Goal: Task Accomplishment & Management: Manage account settings

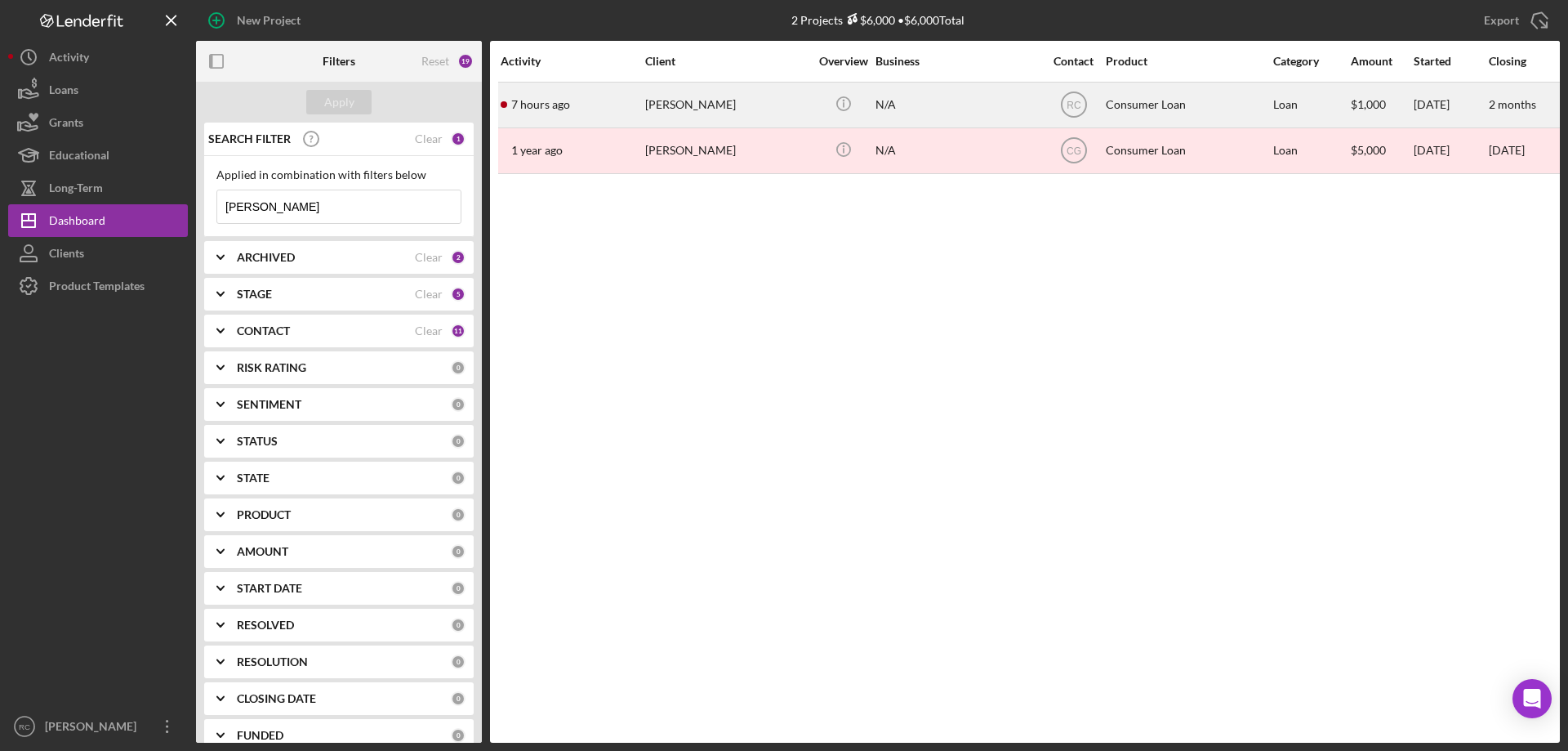
click at [709, 104] on div "Tammy Whitewing" at bounding box center [726, 105] width 164 height 44
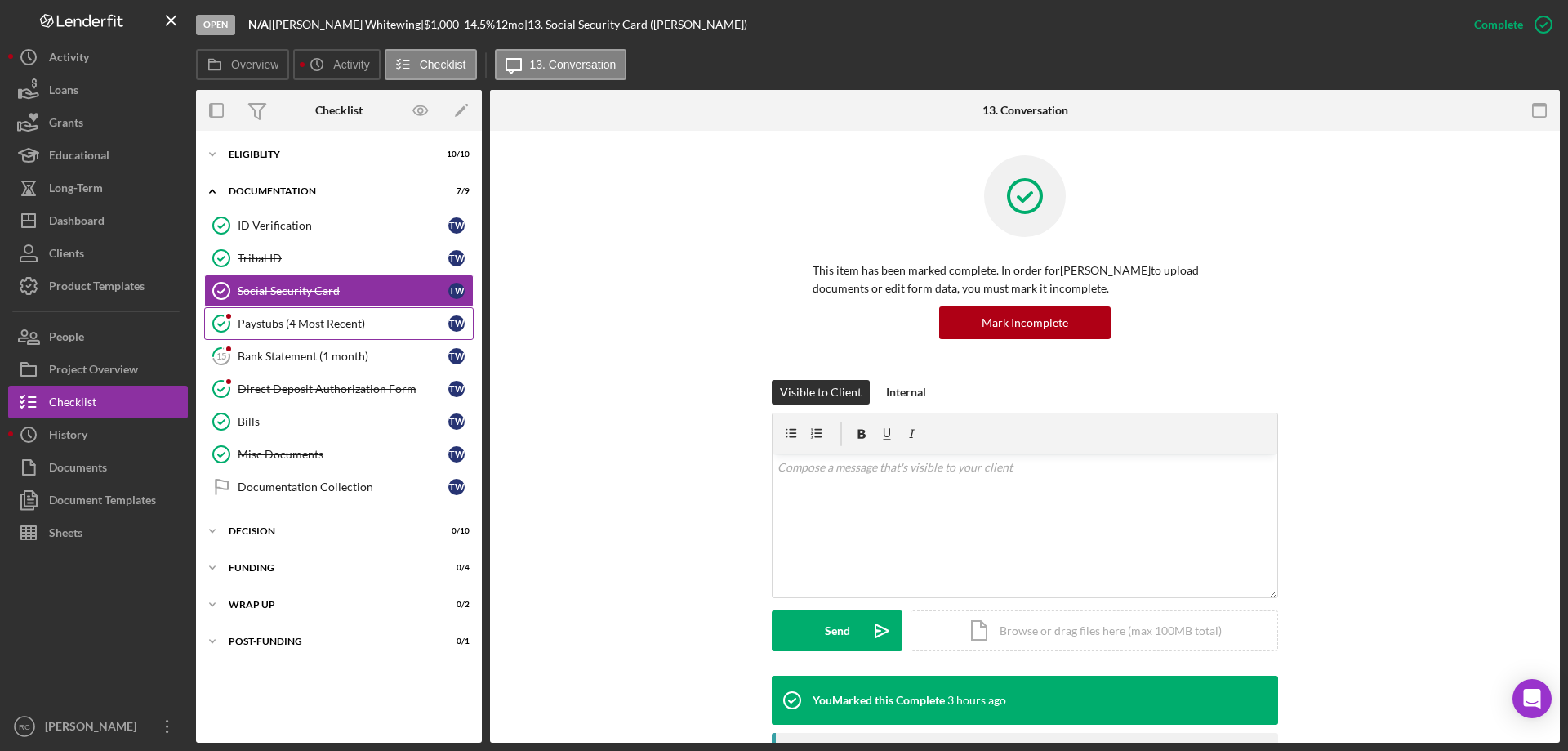
click at [297, 326] on div "Paystubs (4 Most Recent)" at bounding box center [343, 323] width 211 height 13
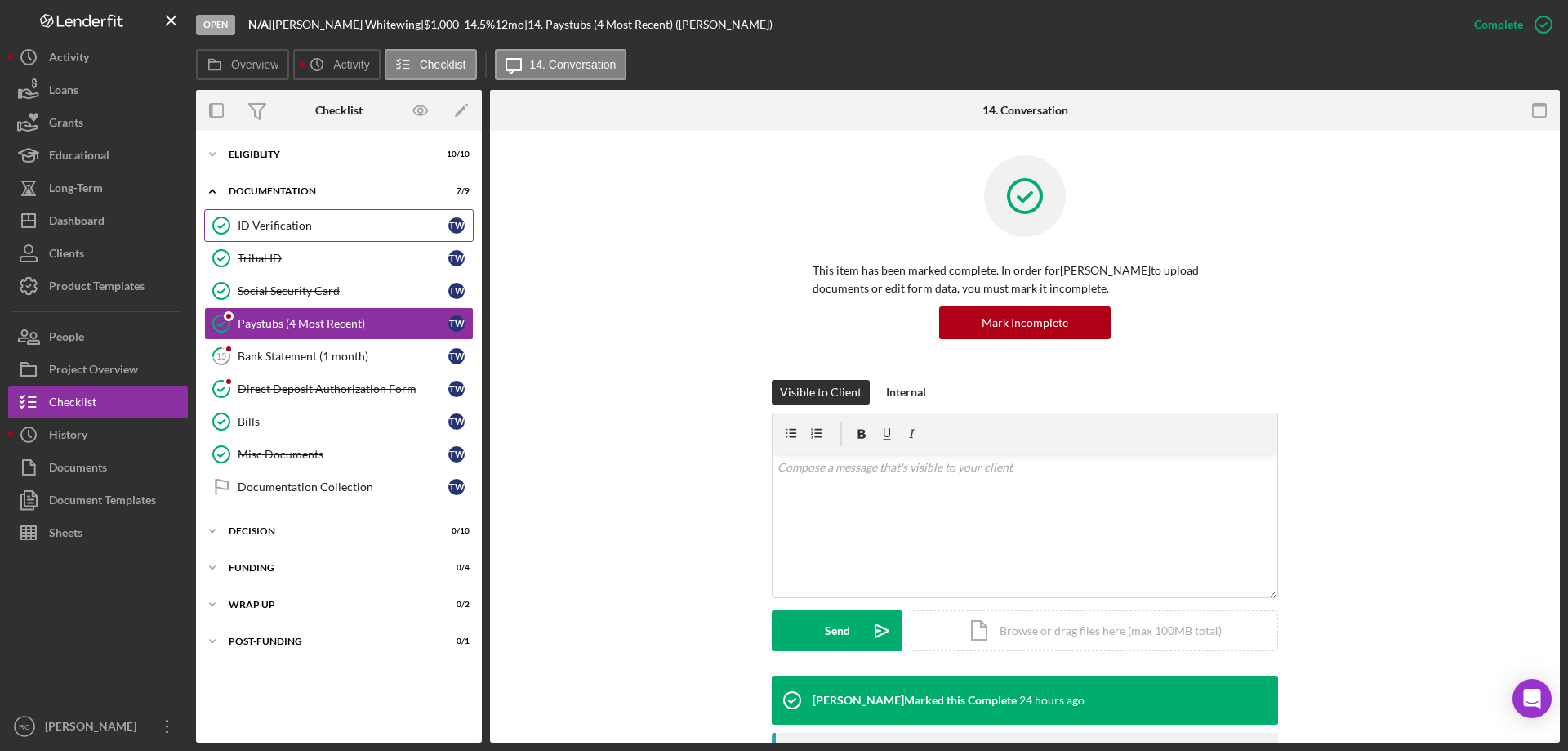
click at [292, 233] on link "ID Verification ID Verification T W" at bounding box center [339, 226] width 269 height 33
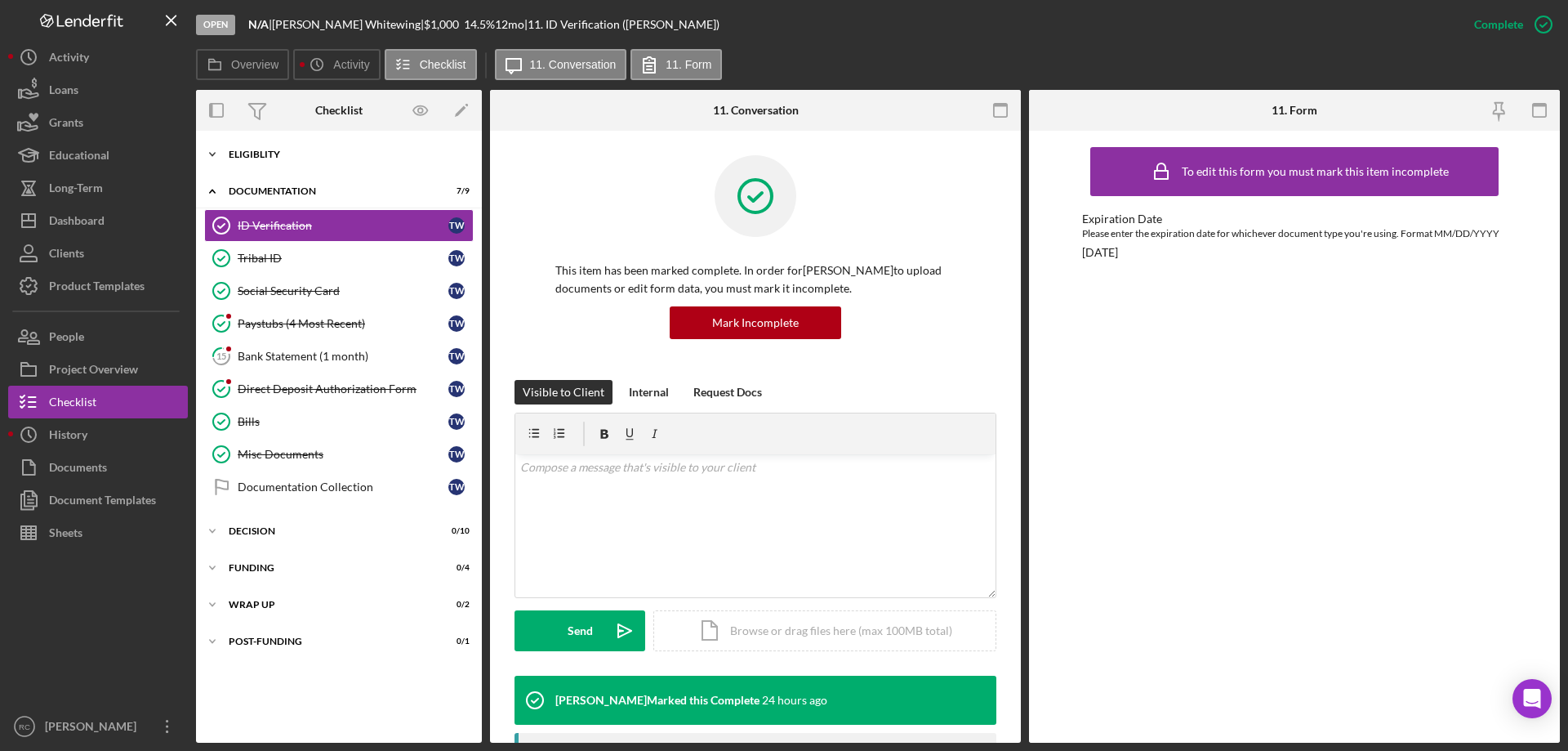
click at [258, 154] on div "Eligiblity" at bounding box center [345, 154] width 232 height 10
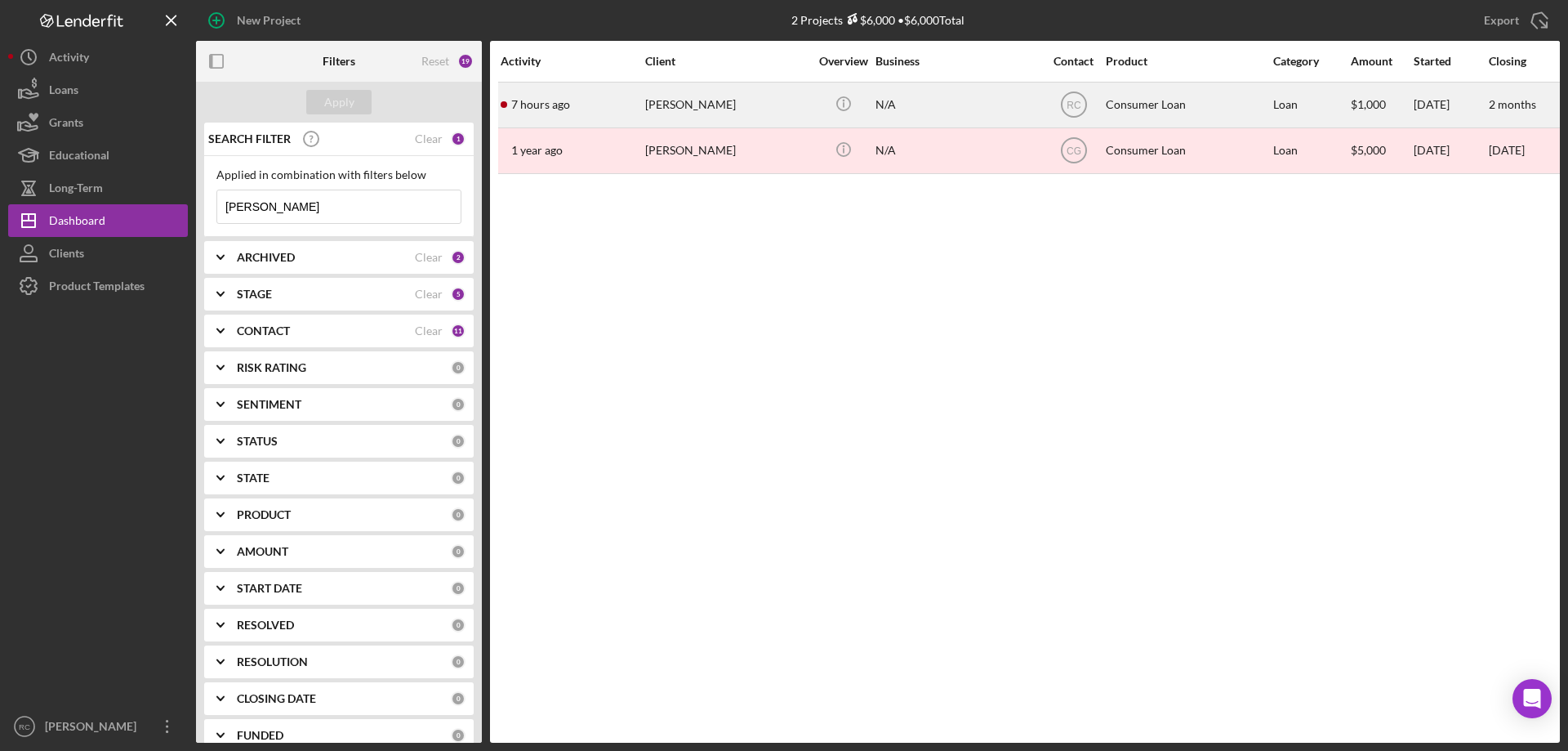
click at [700, 99] on div "[PERSON_NAME]" at bounding box center [726, 105] width 164 height 44
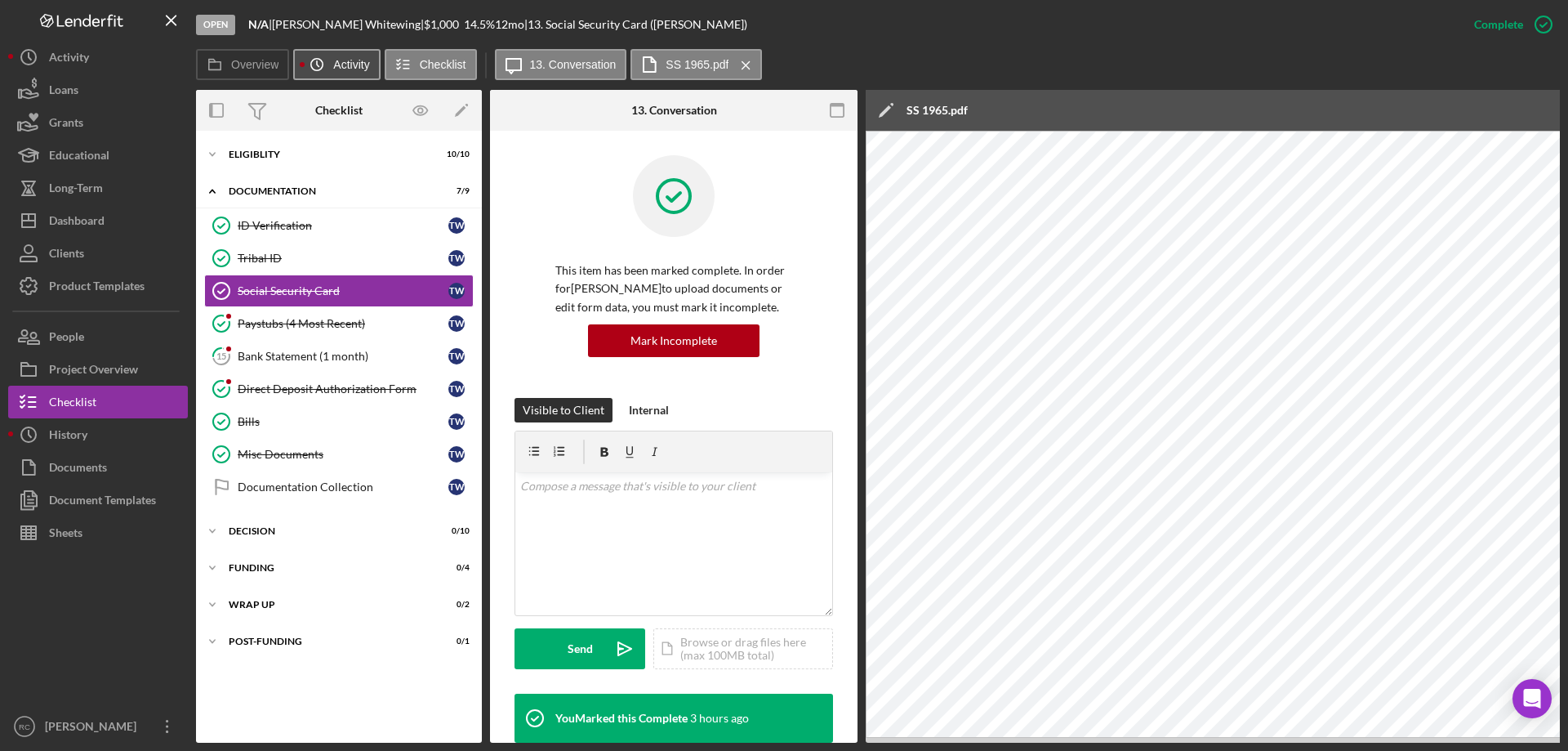
scroll to position [346, 0]
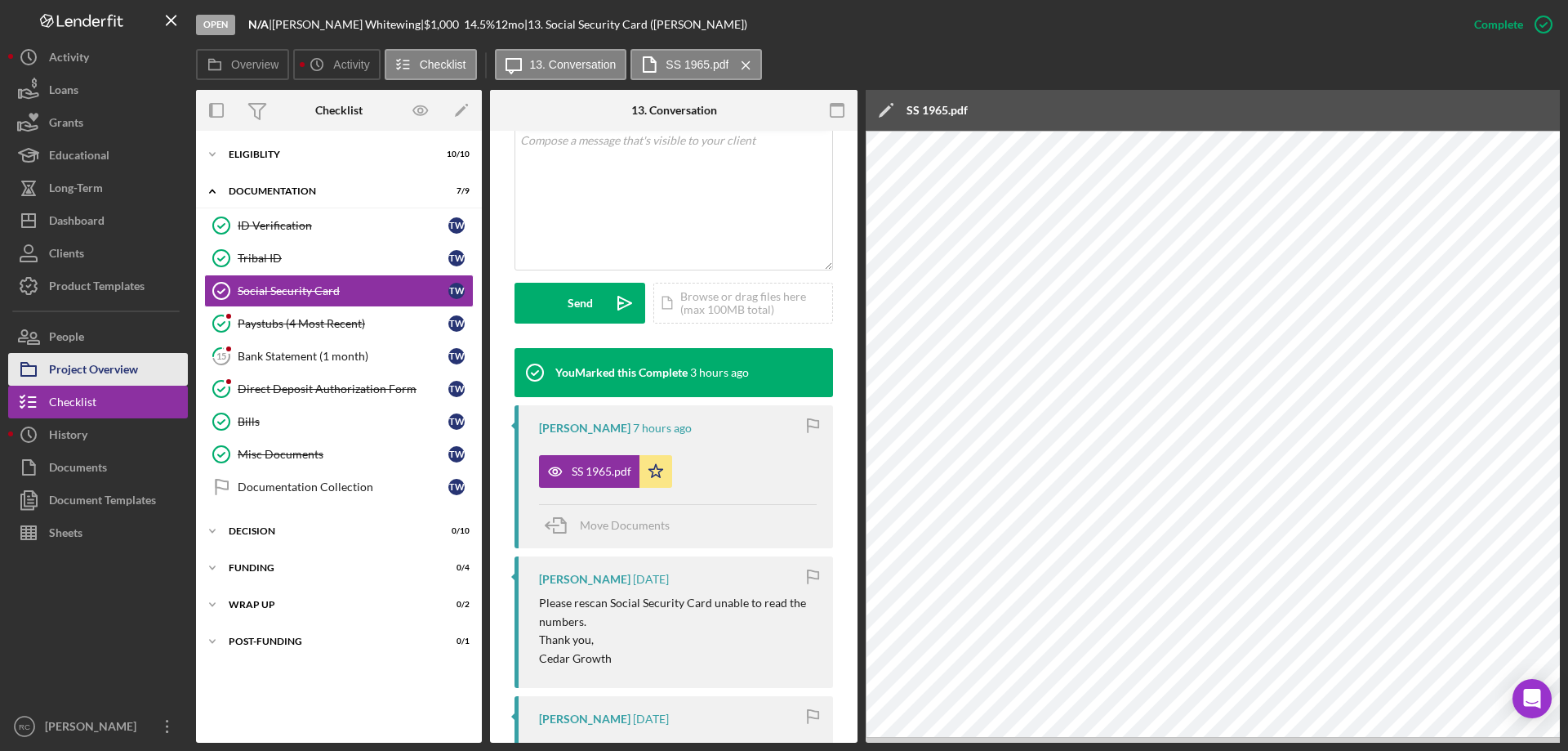
click at [103, 365] on div "Project Overview" at bounding box center [94, 371] width 89 height 37
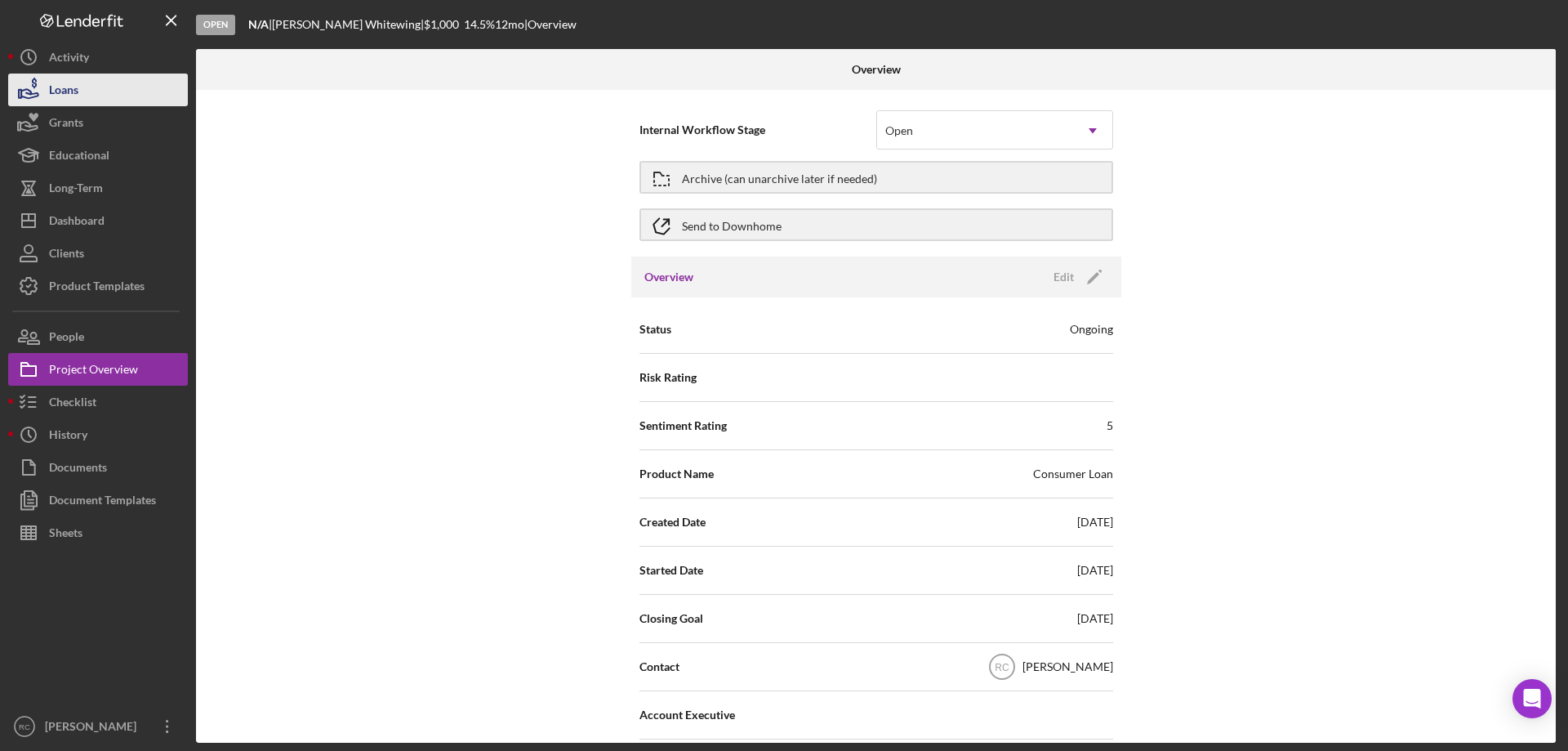
click at [77, 96] on div "Loans" at bounding box center [64, 92] width 29 height 37
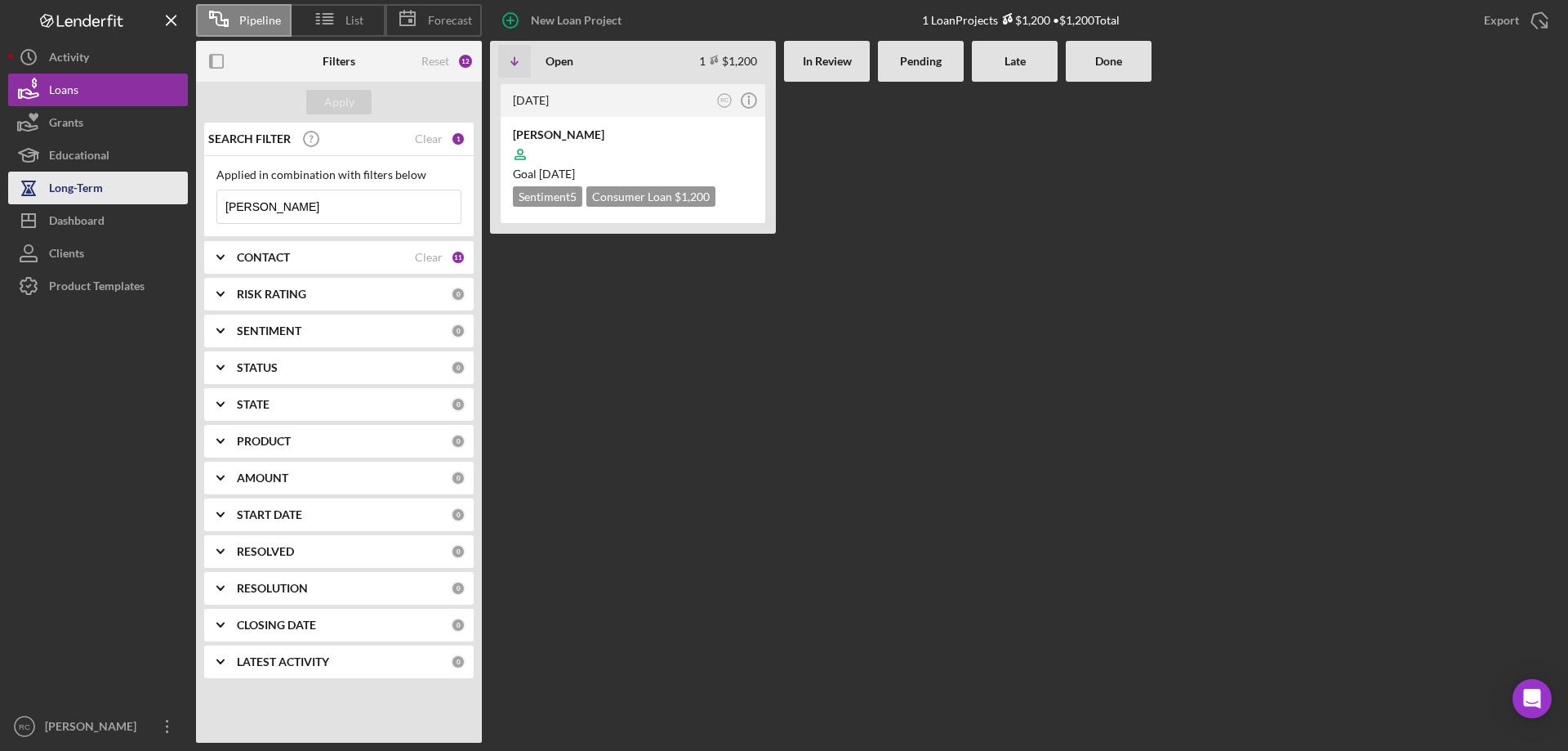
click at [91, 183] on div "Long-Term" at bounding box center [77, 190] width 54 height 37
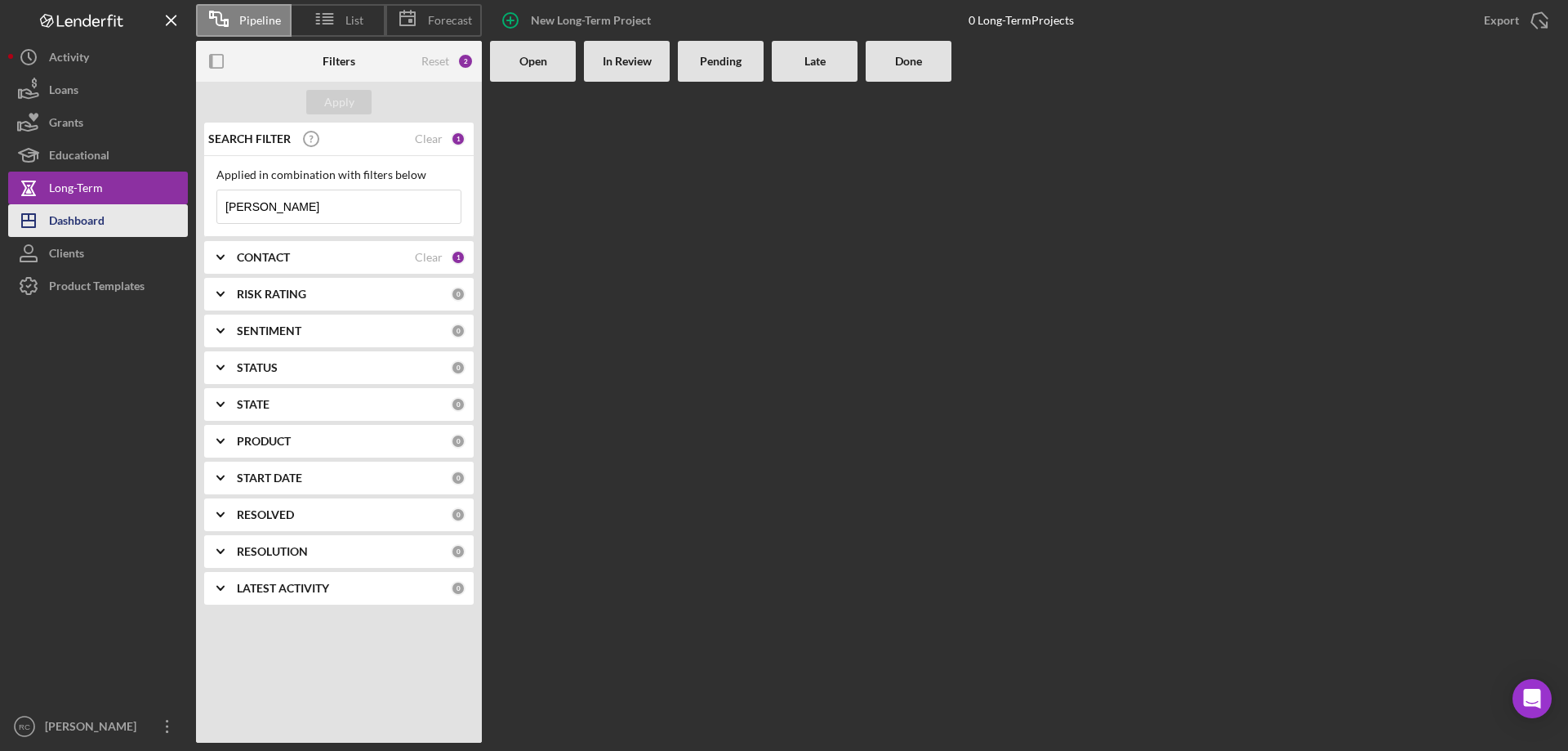
click at [86, 224] on div "Dashboard" at bounding box center [77, 223] width 55 height 37
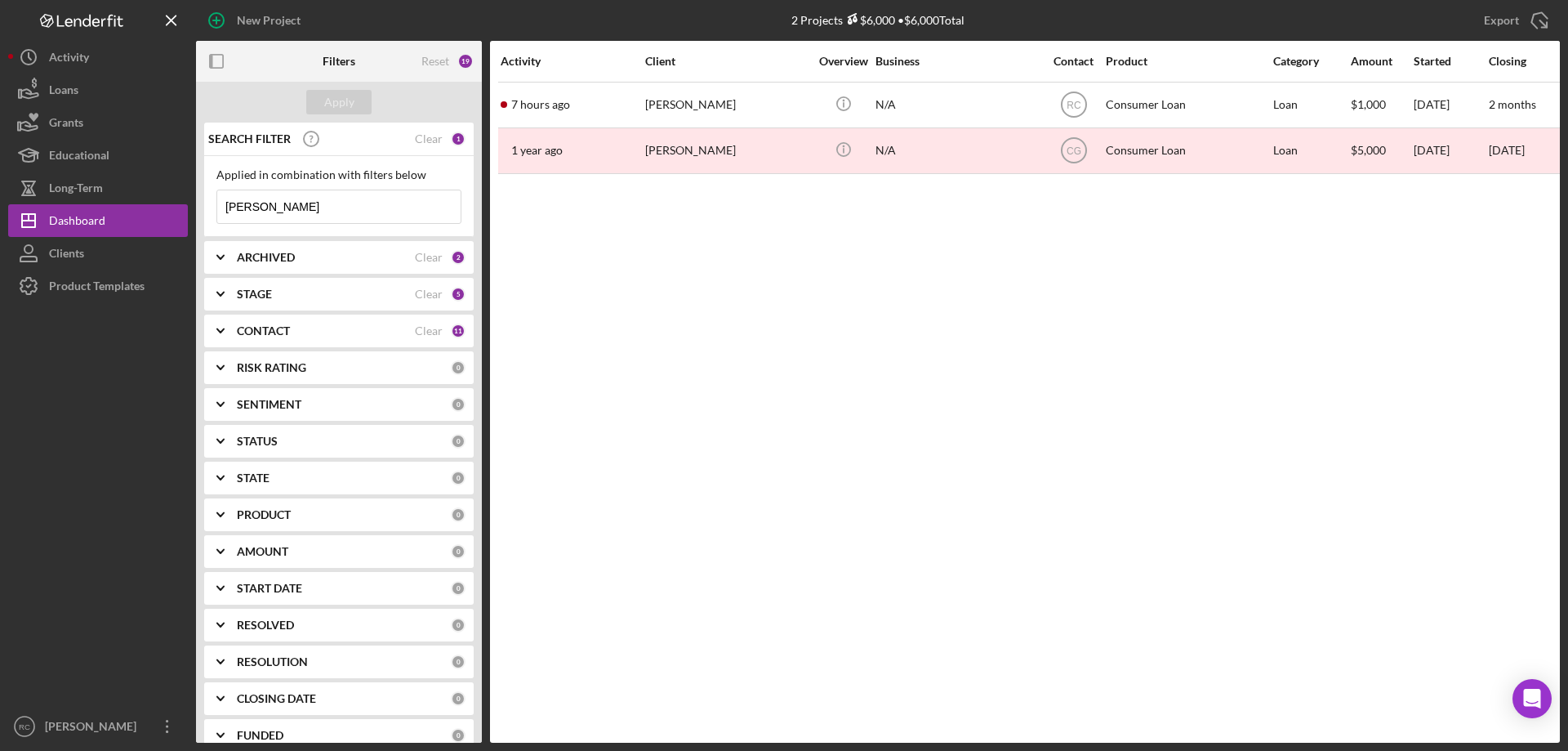
click at [280, 207] on input "[PERSON_NAME]" at bounding box center [338, 206] width 243 height 33
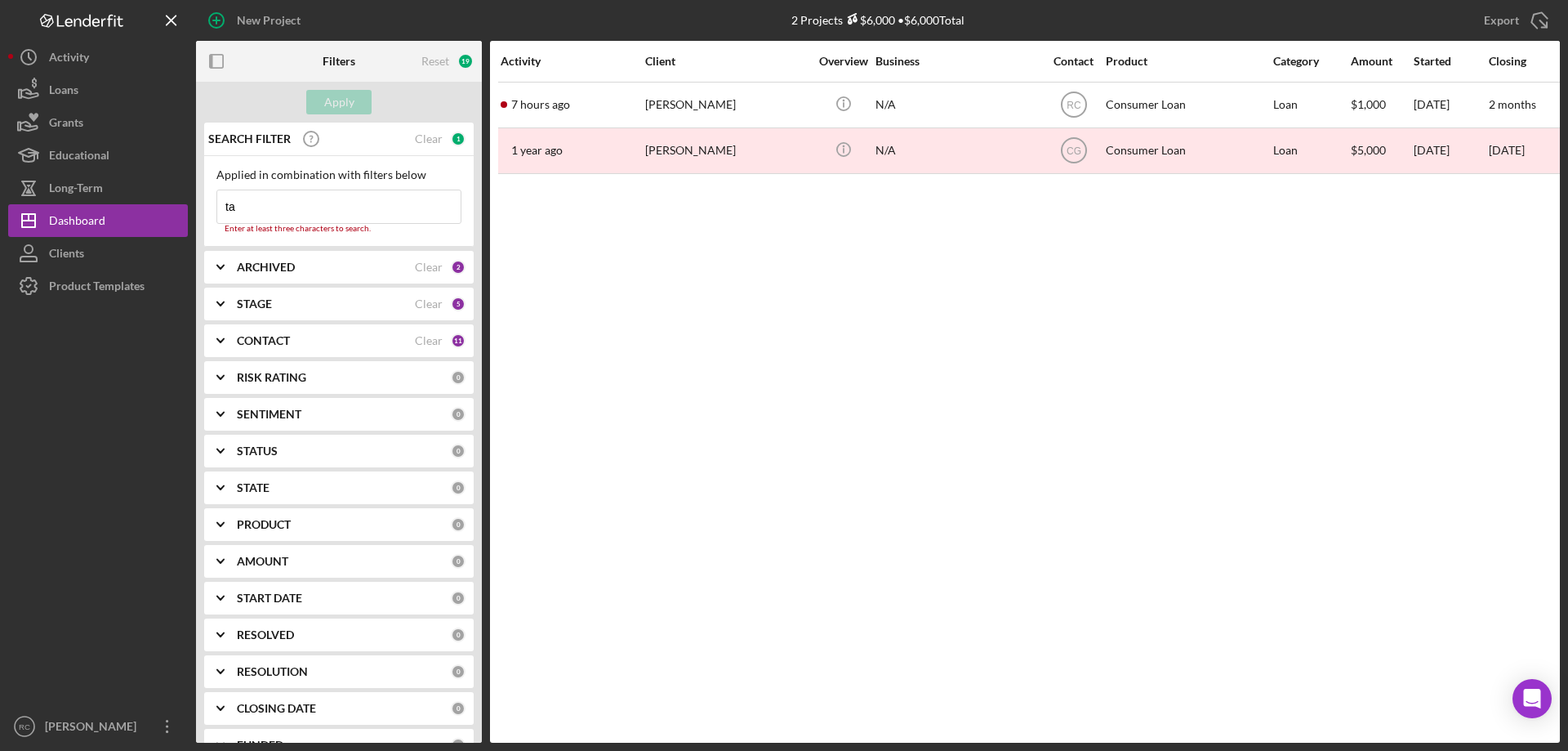
type input "t"
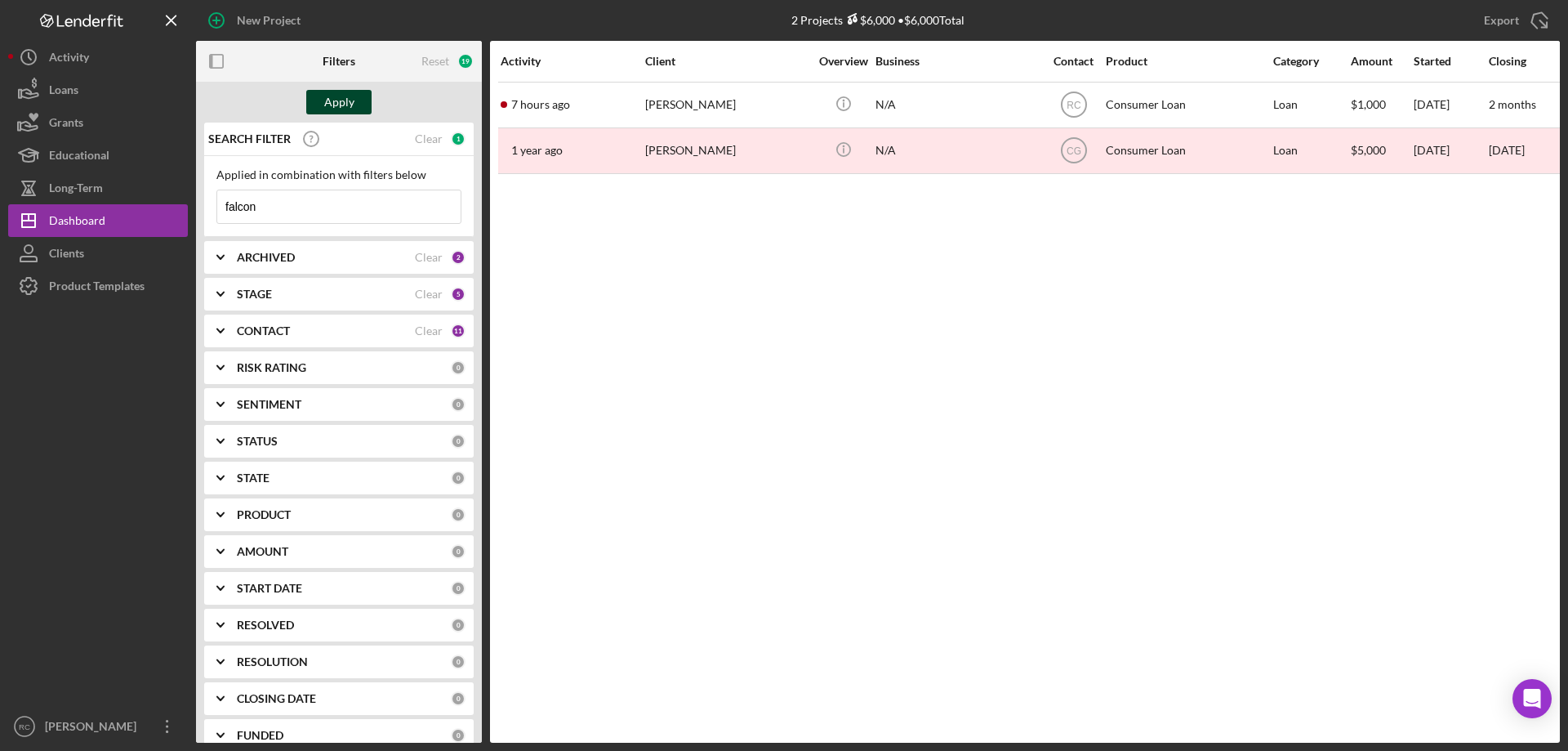
type input "falcon"
click at [333, 96] on div "Apply" at bounding box center [339, 102] width 30 height 24
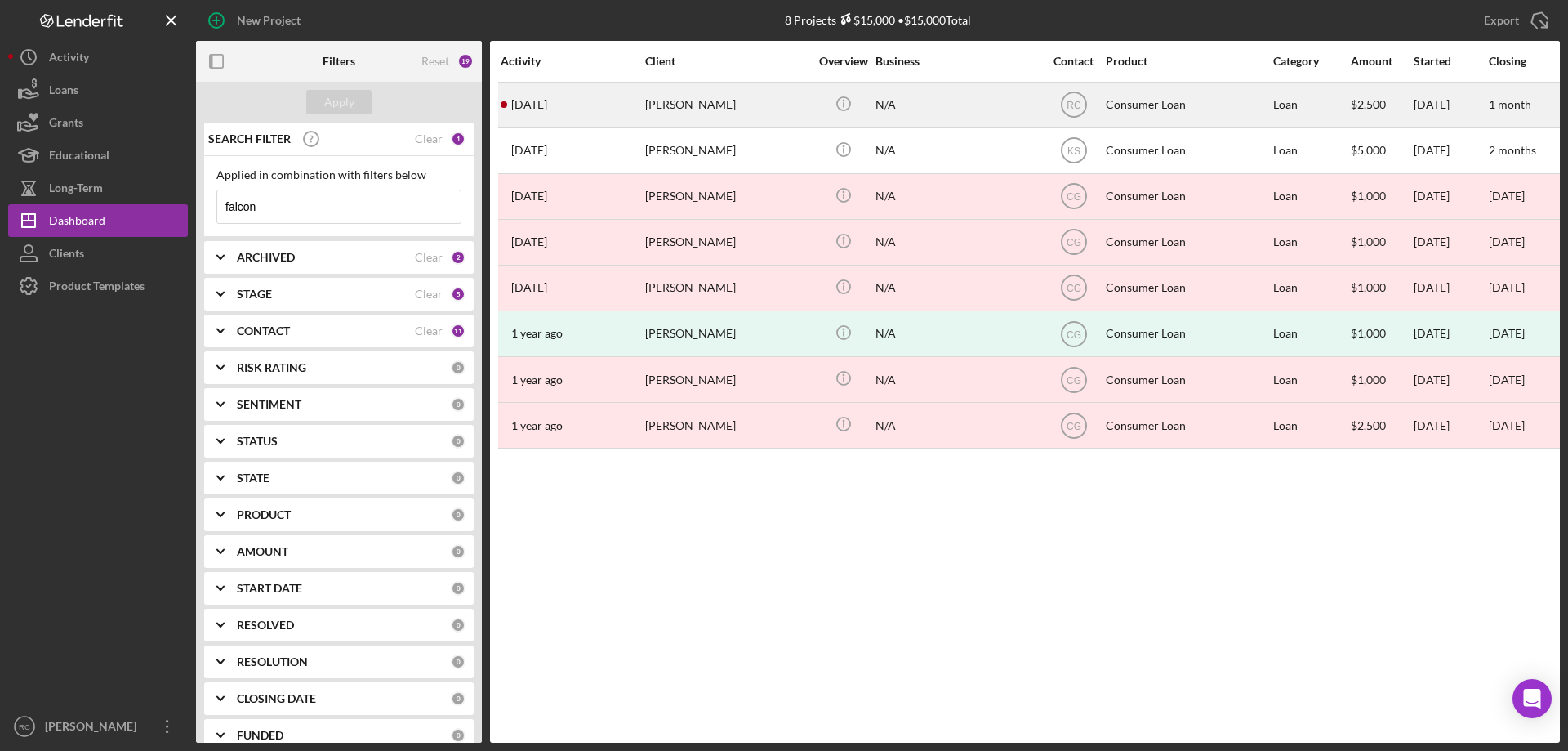
click at [685, 103] on div "Sarina Falcon" at bounding box center [726, 105] width 164 height 44
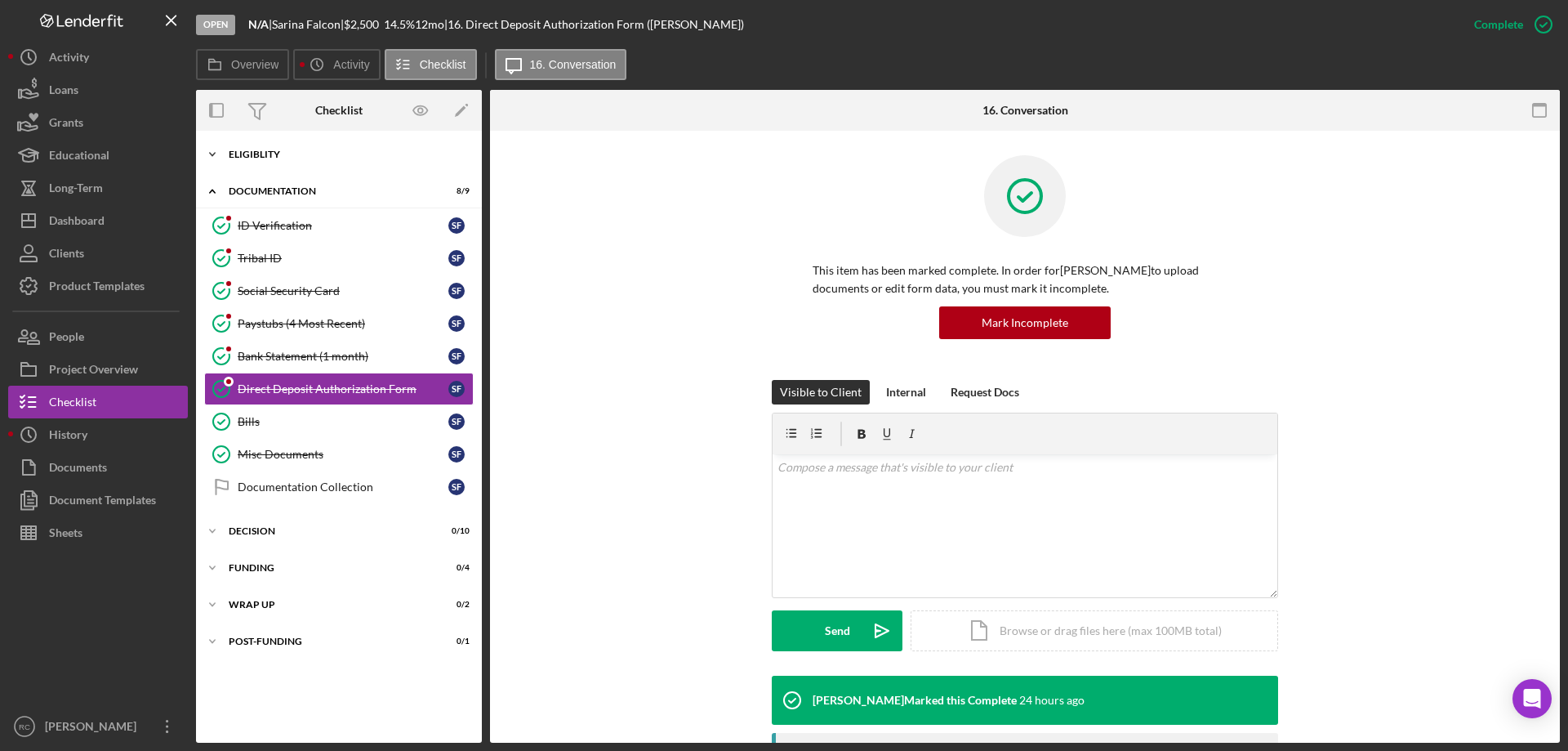
click at [264, 143] on div "Icon/Expander Eligiblity 10 / 10" at bounding box center [338, 155] width 286 height 33
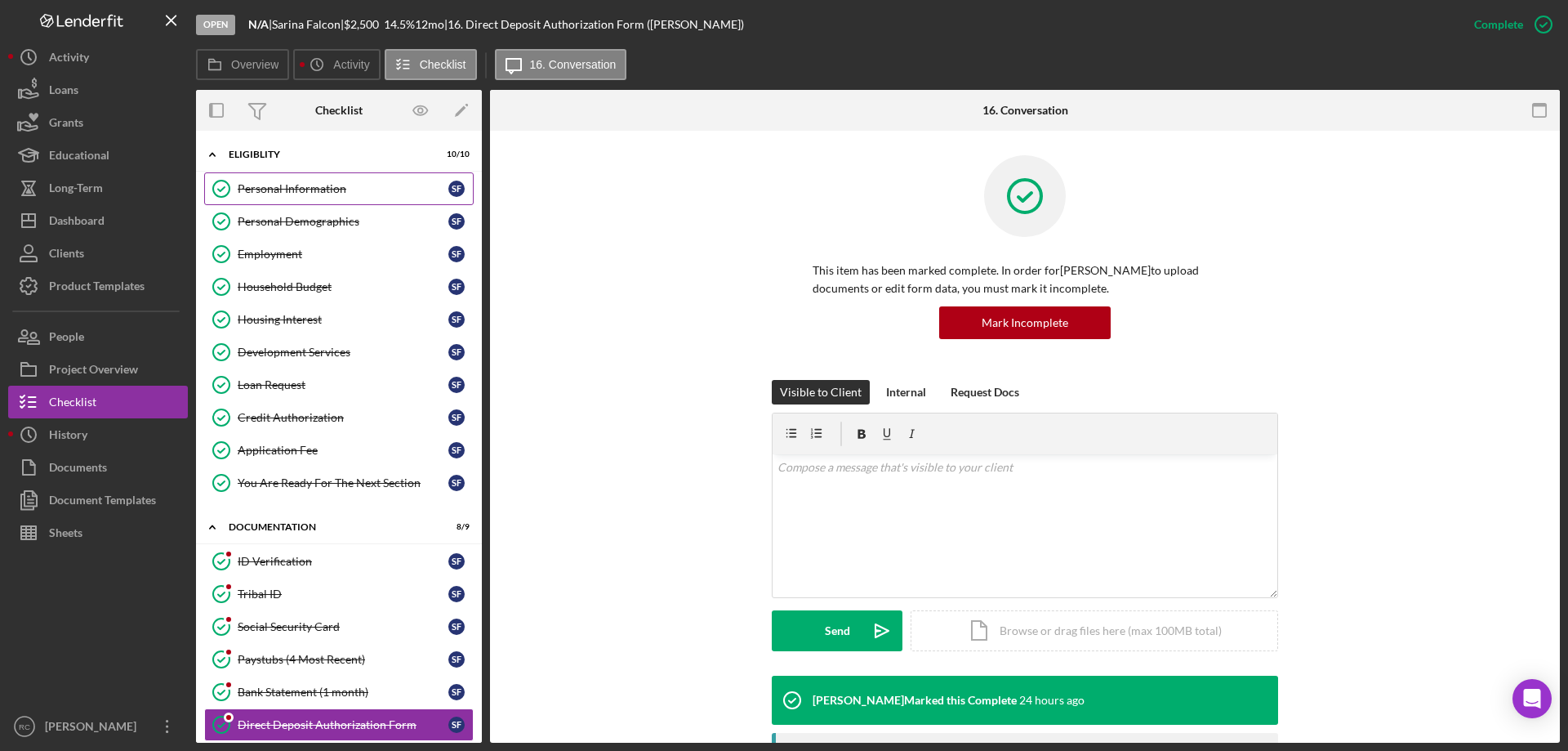
click at [294, 188] on div "Personal Information" at bounding box center [343, 188] width 211 height 13
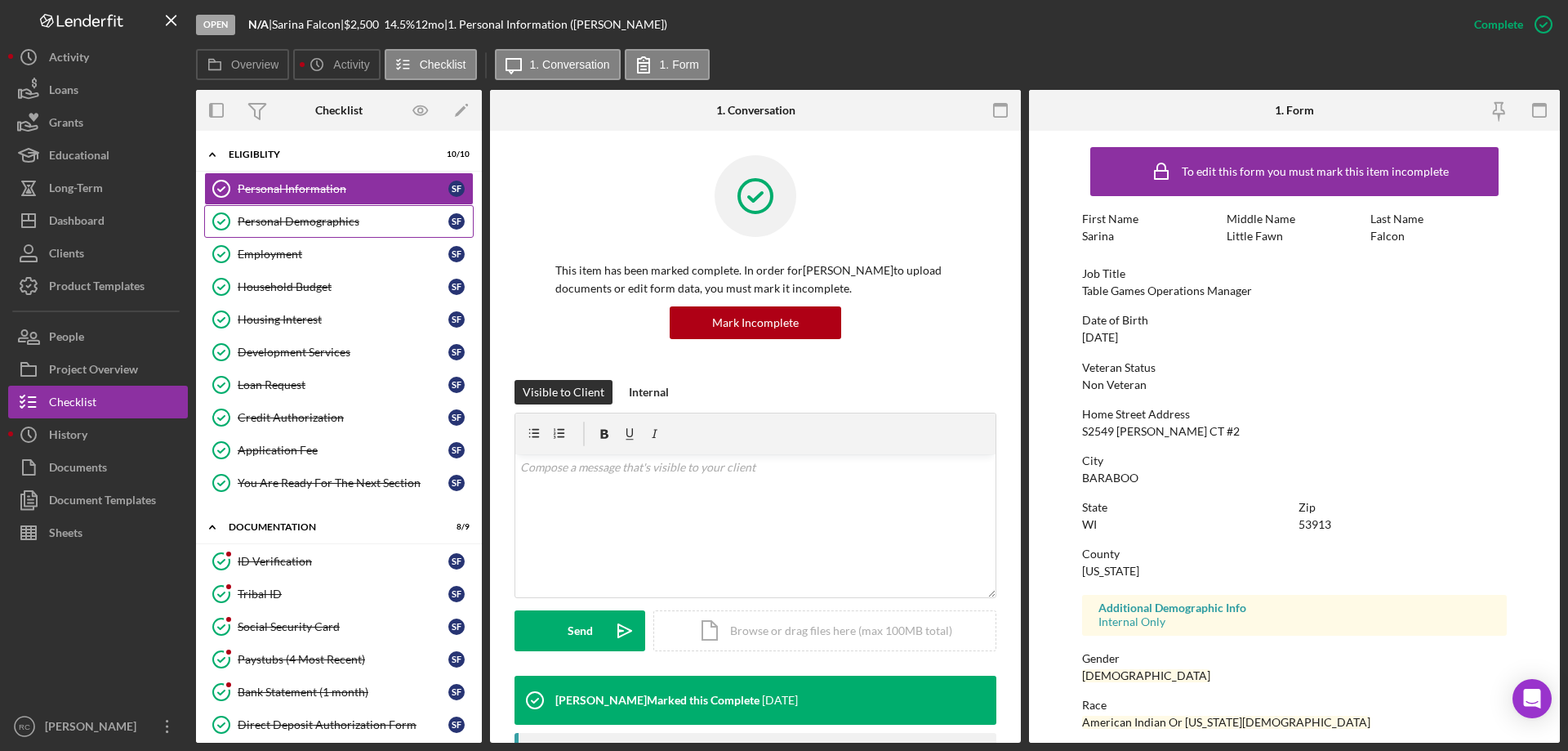
click at [308, 210] on link "Personal Demographics Personal Demographics S F" at bounding box center [339, 222] width 269 height 33
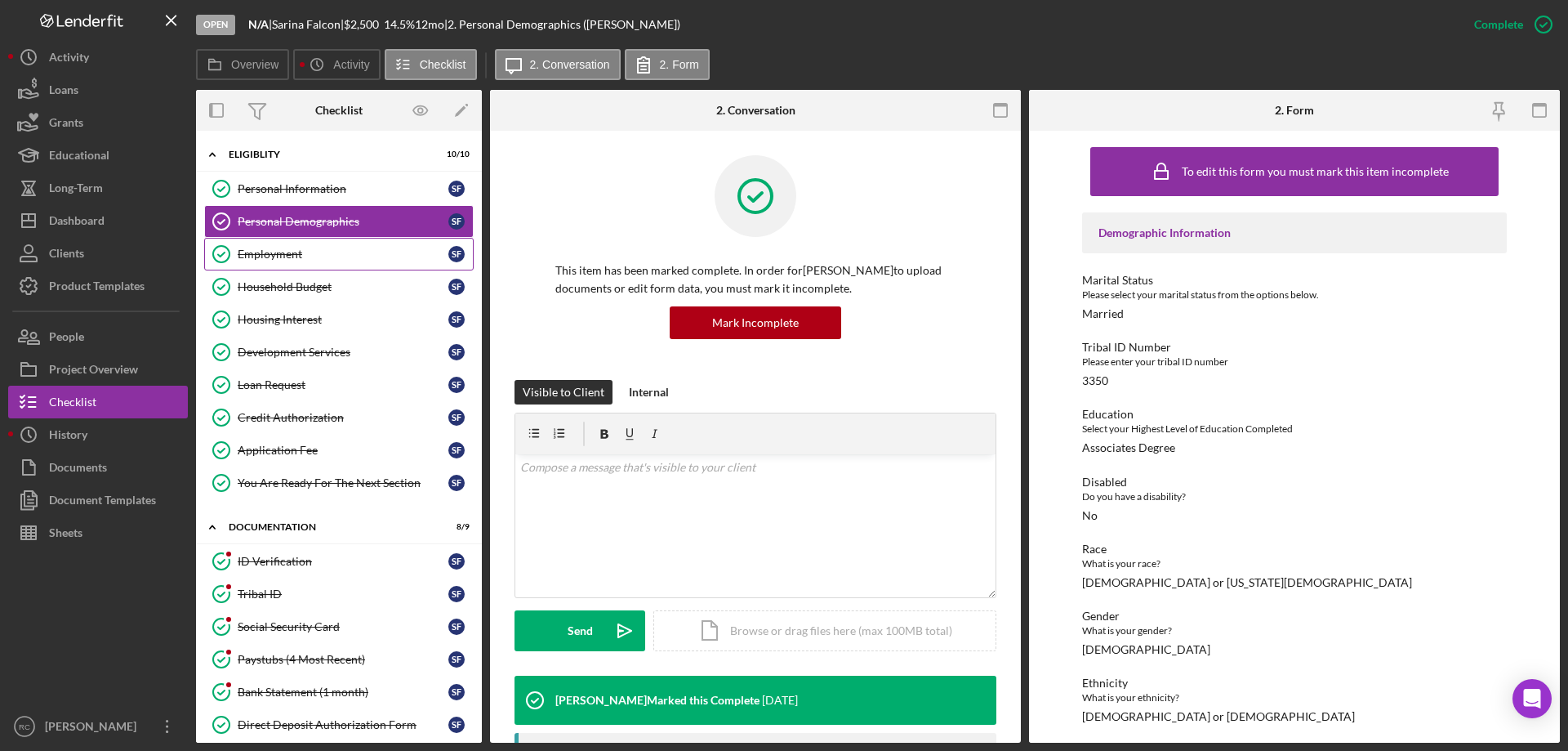
click at [294, 255] on div "Employment" at bounding box center [343, 253] width 211 height 13
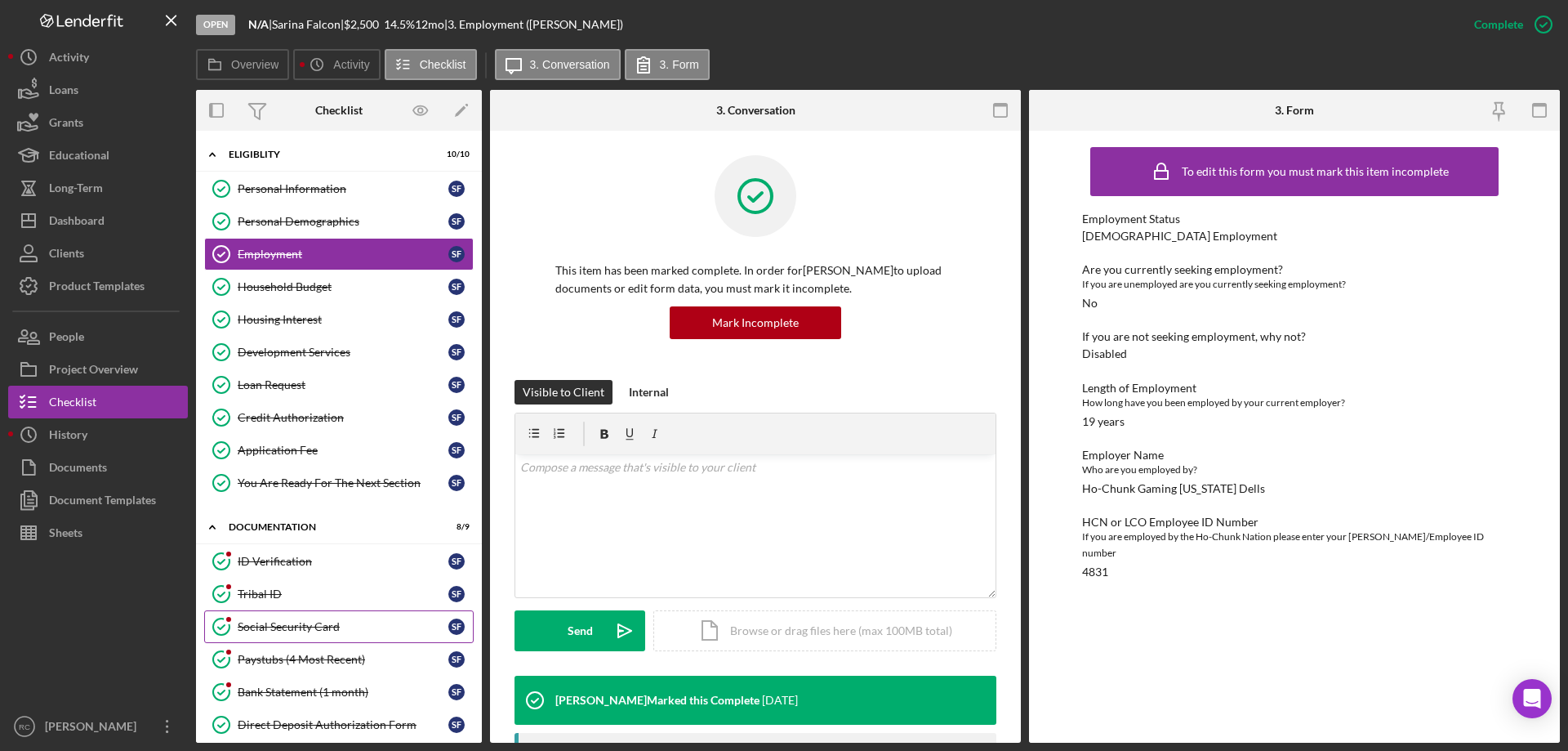
click at [266, 624] on div "Social Security Card" at bounding box center [343, 626] width 211 height 13
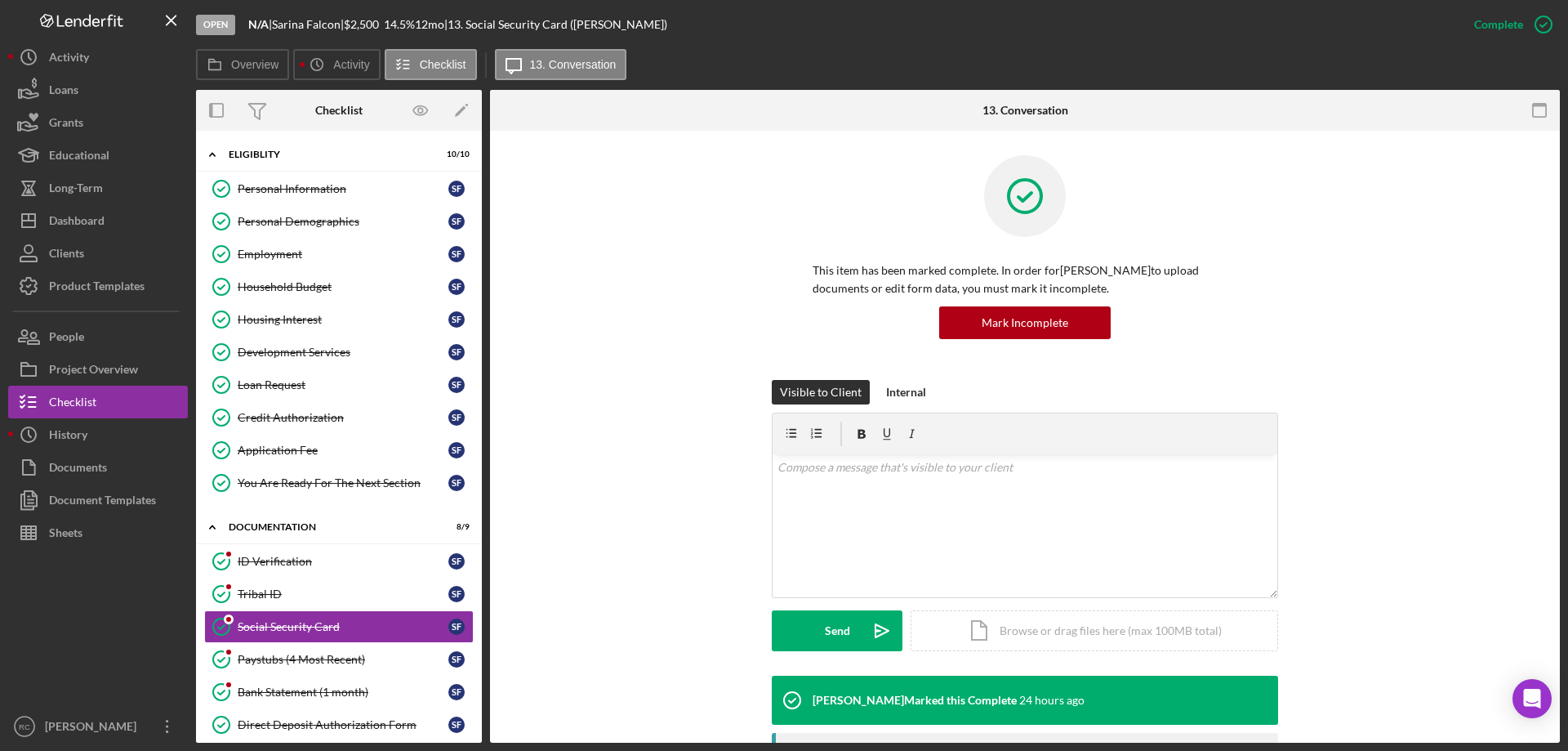
scroll to position [327, 0]
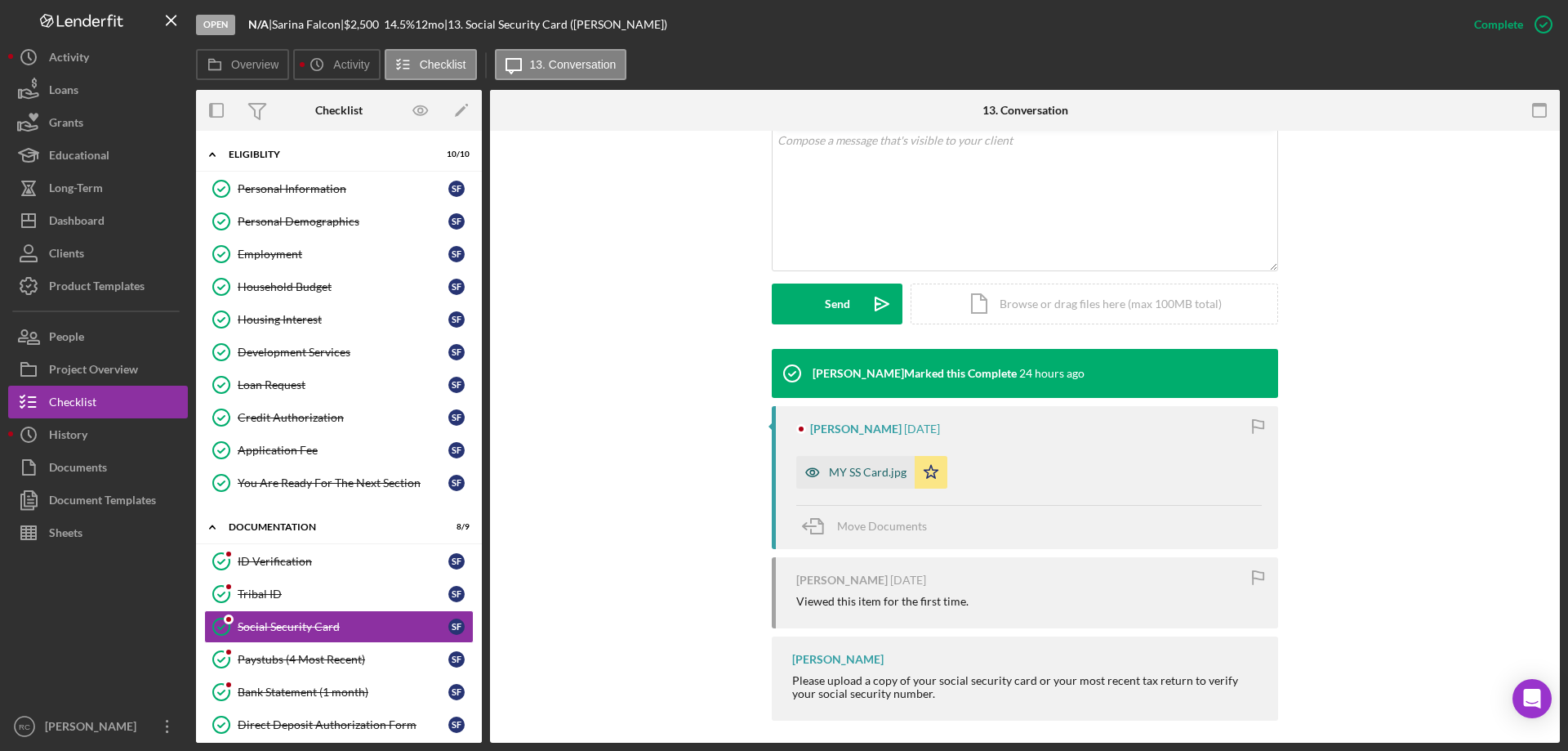
click at [892, 472] on div "MY SS Card.jpg" at bounding box center [868, 472] width 77 height 13
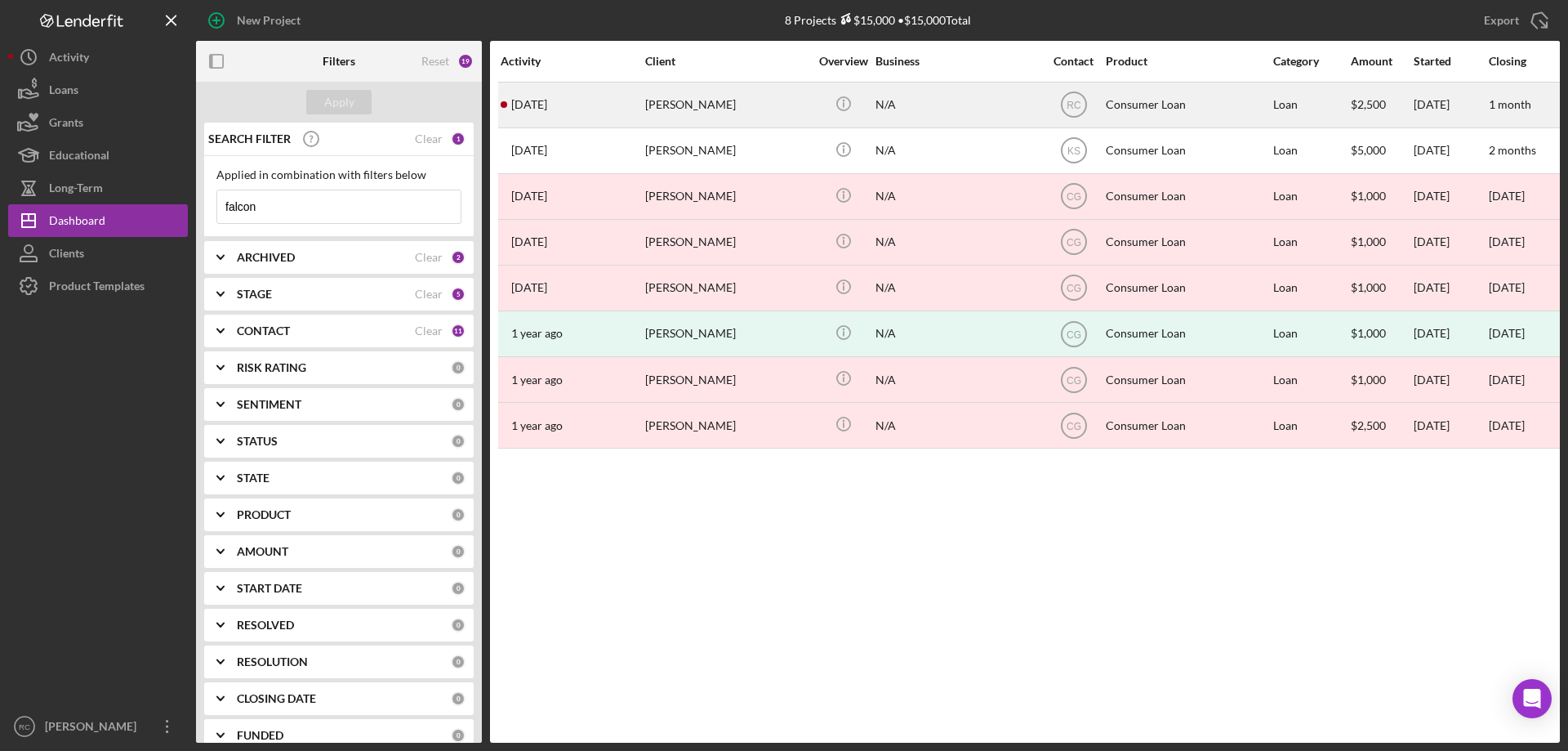
click at [541, 109] on time "[DATE]" at bounding box center [529, 104] width 36 height 13
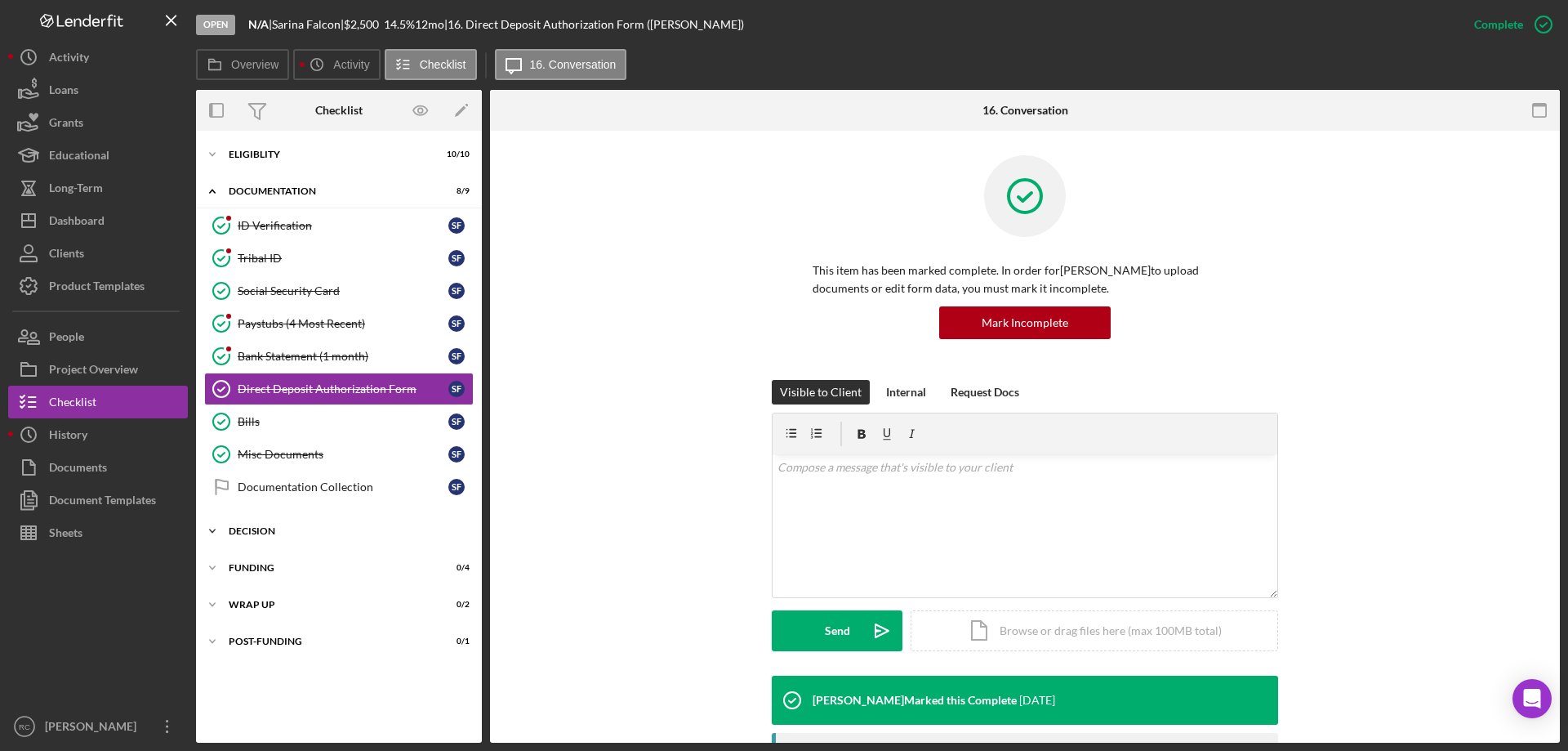
click at [292, 522] on div "Icon/Expander Decision 0 / 10" at bounding box center [338, 531] width 286 height 33
click at [303, 293] on div "Social Security Card" at bounding box center [343, 290] width 211 height 13
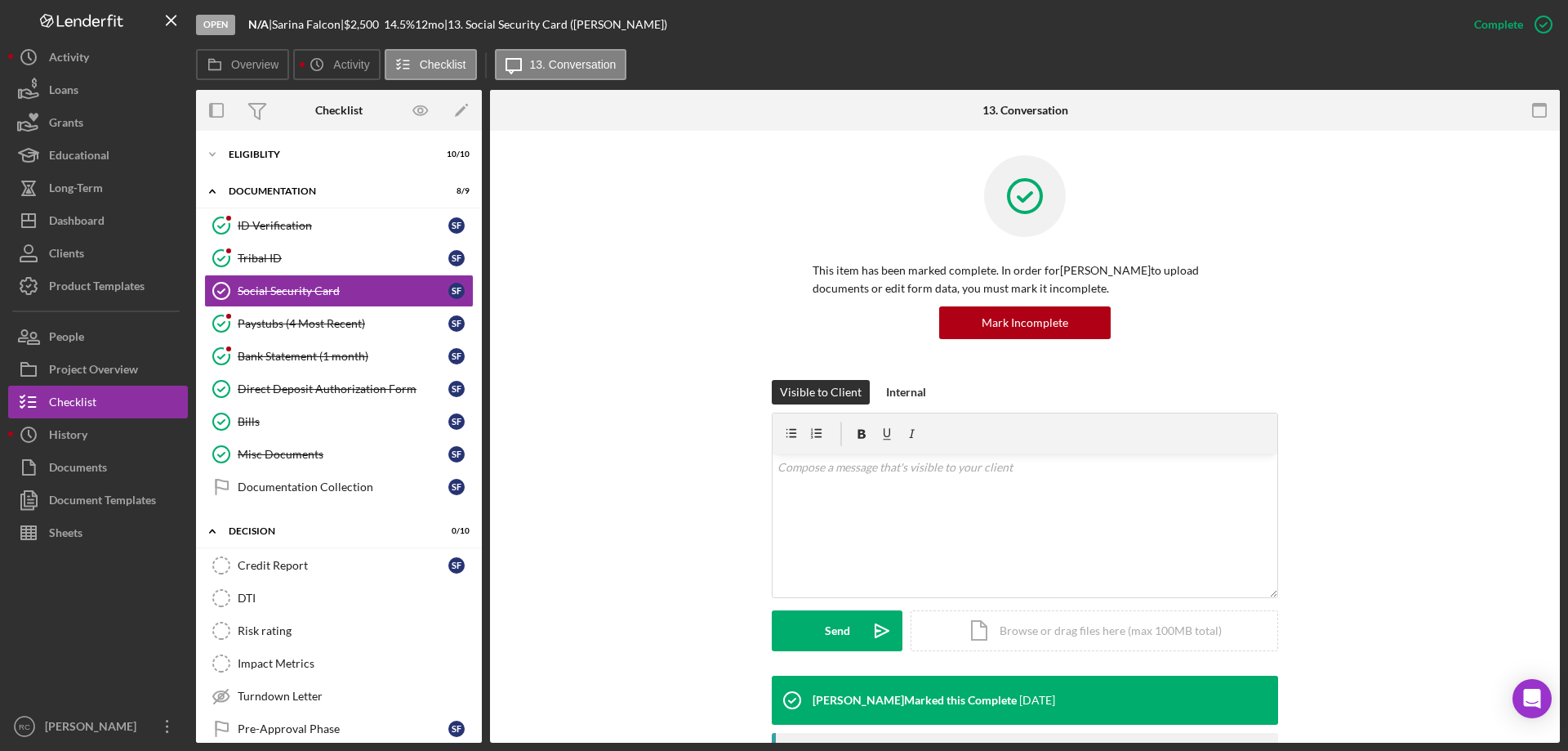
scroll to position [218, 0]
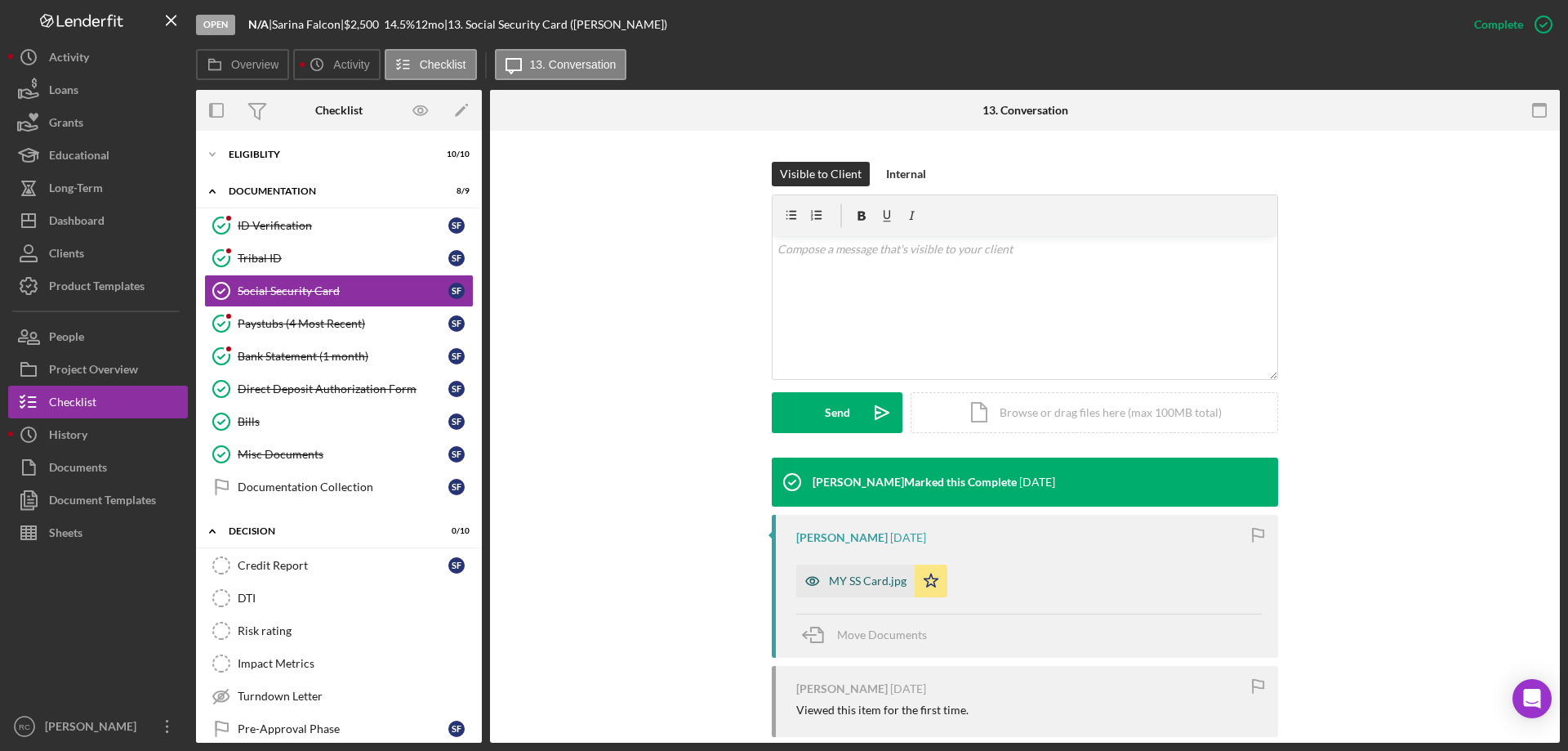
click at [851, 579] on div "MY SS Card.jpg" at bounding box center [868, 580] width 77 height 13
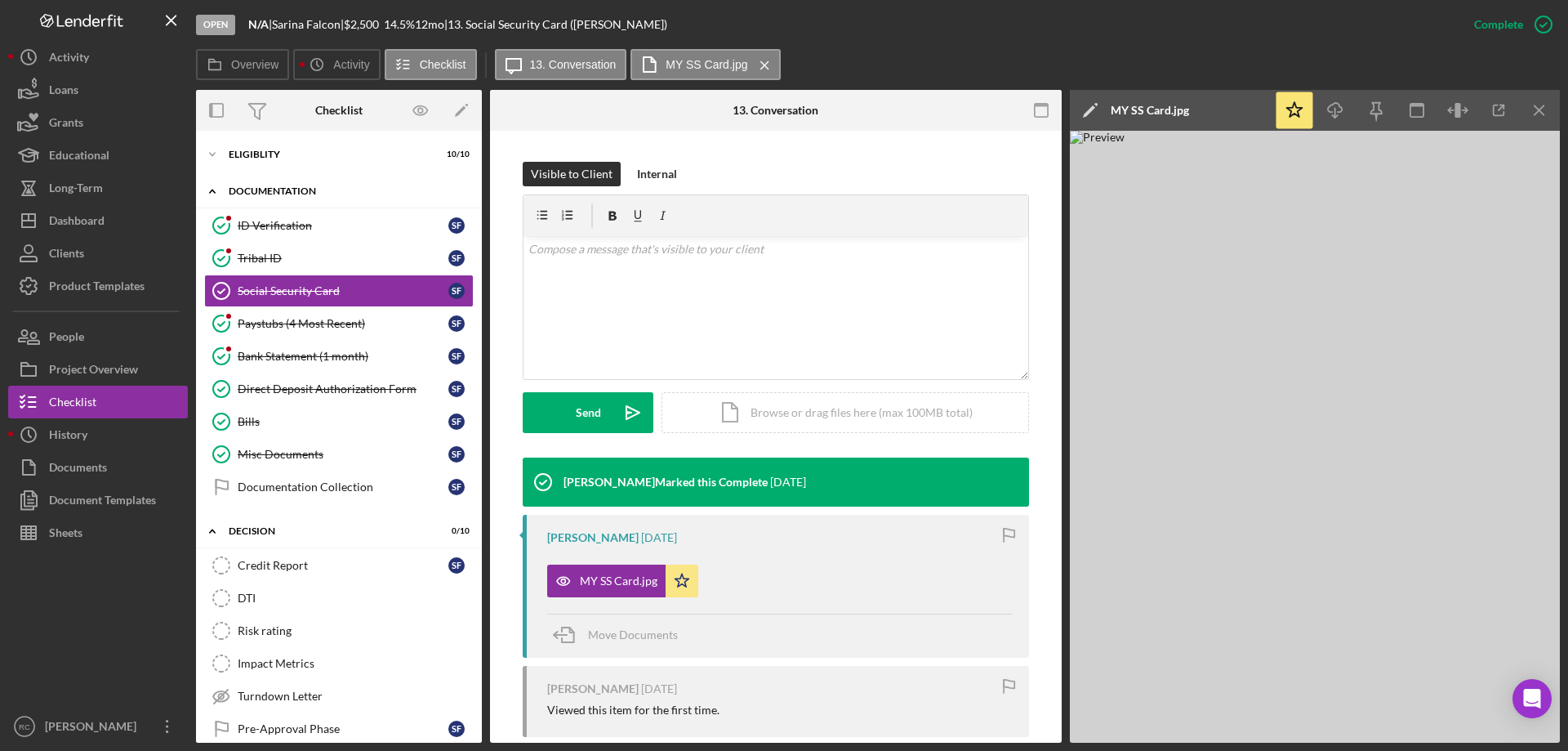
click at [314, 185] on div "Icon/Expander Documentation 8 / 9" at bounding box center [338, 191] width 286 height 34
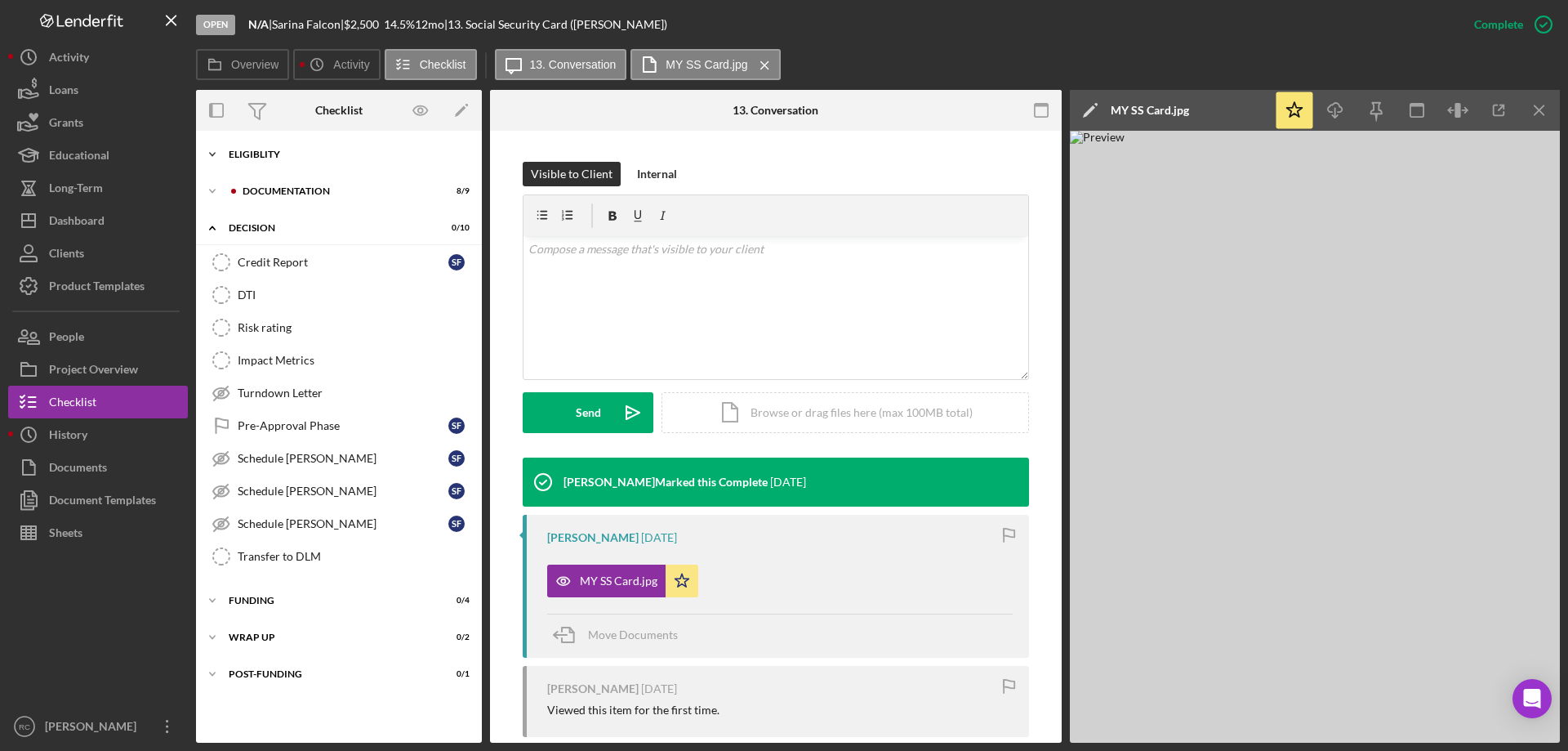
click at [294, 154] on div "Eligiblity" at bounding box center [345, 154] width 232 height 10
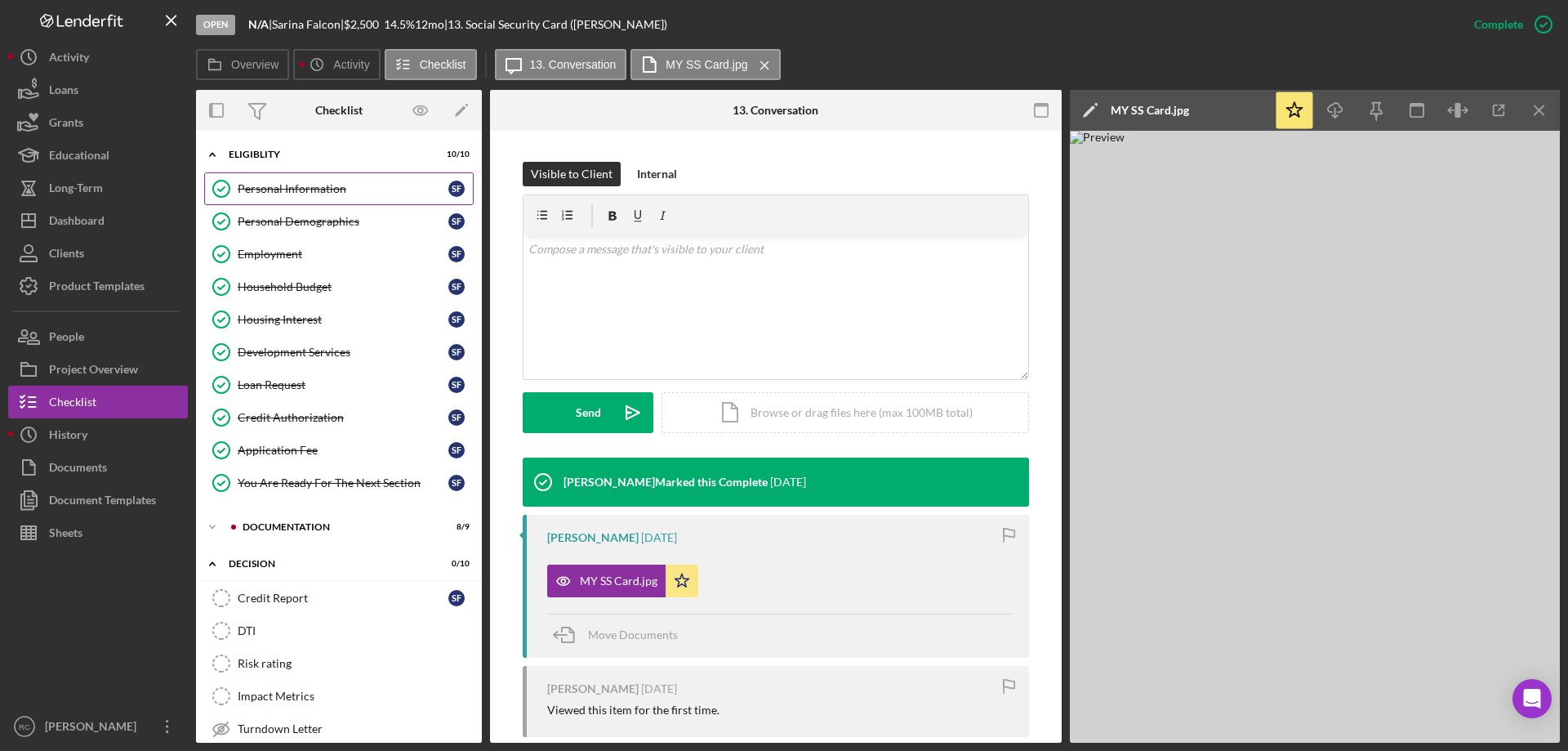
click at [339, 189] on div "Personal Information" at bounding box center [343, 188] width 211 height 13
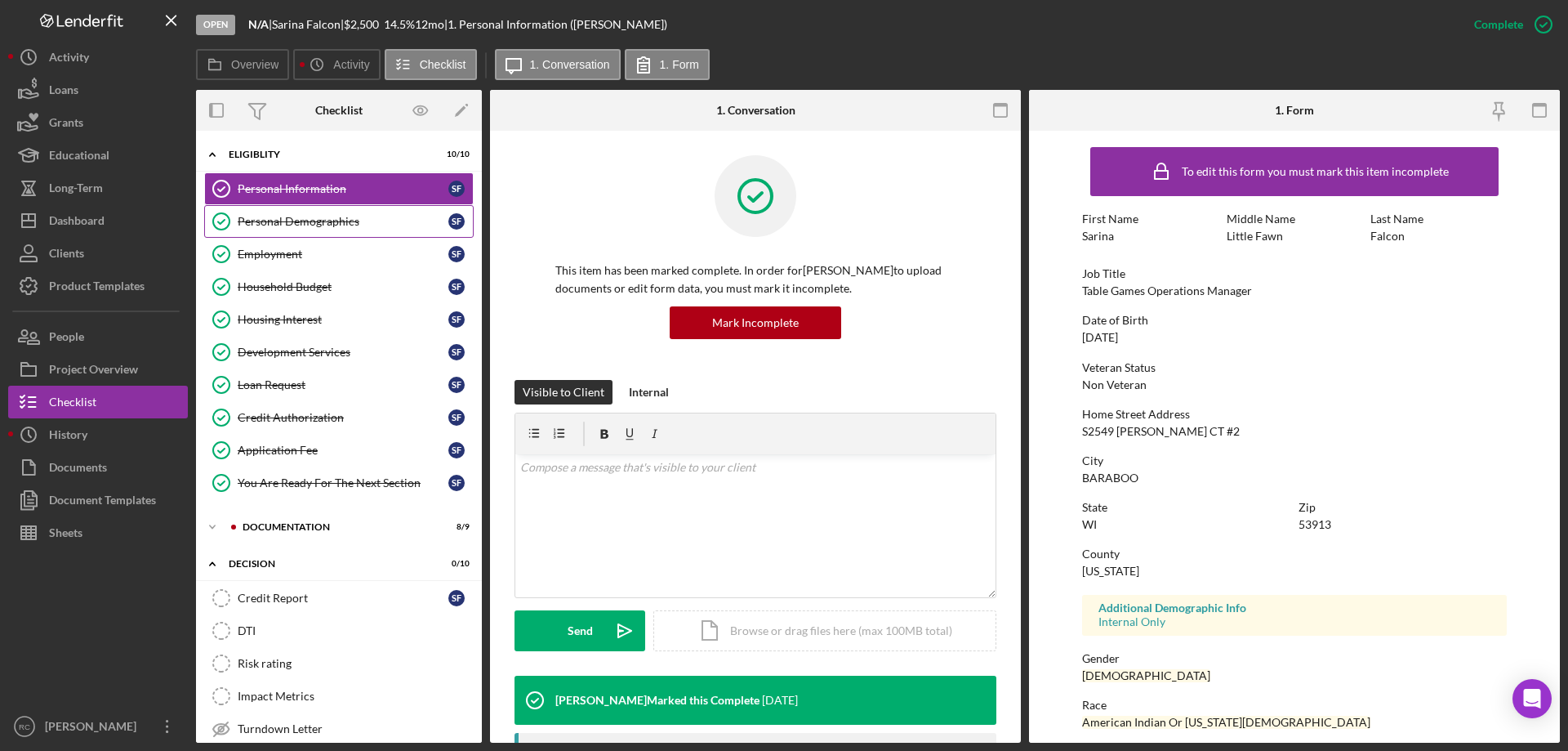
click at [273, 216] on div "Personal Demographics" at bounding box center [343, 221] width 211 height 13
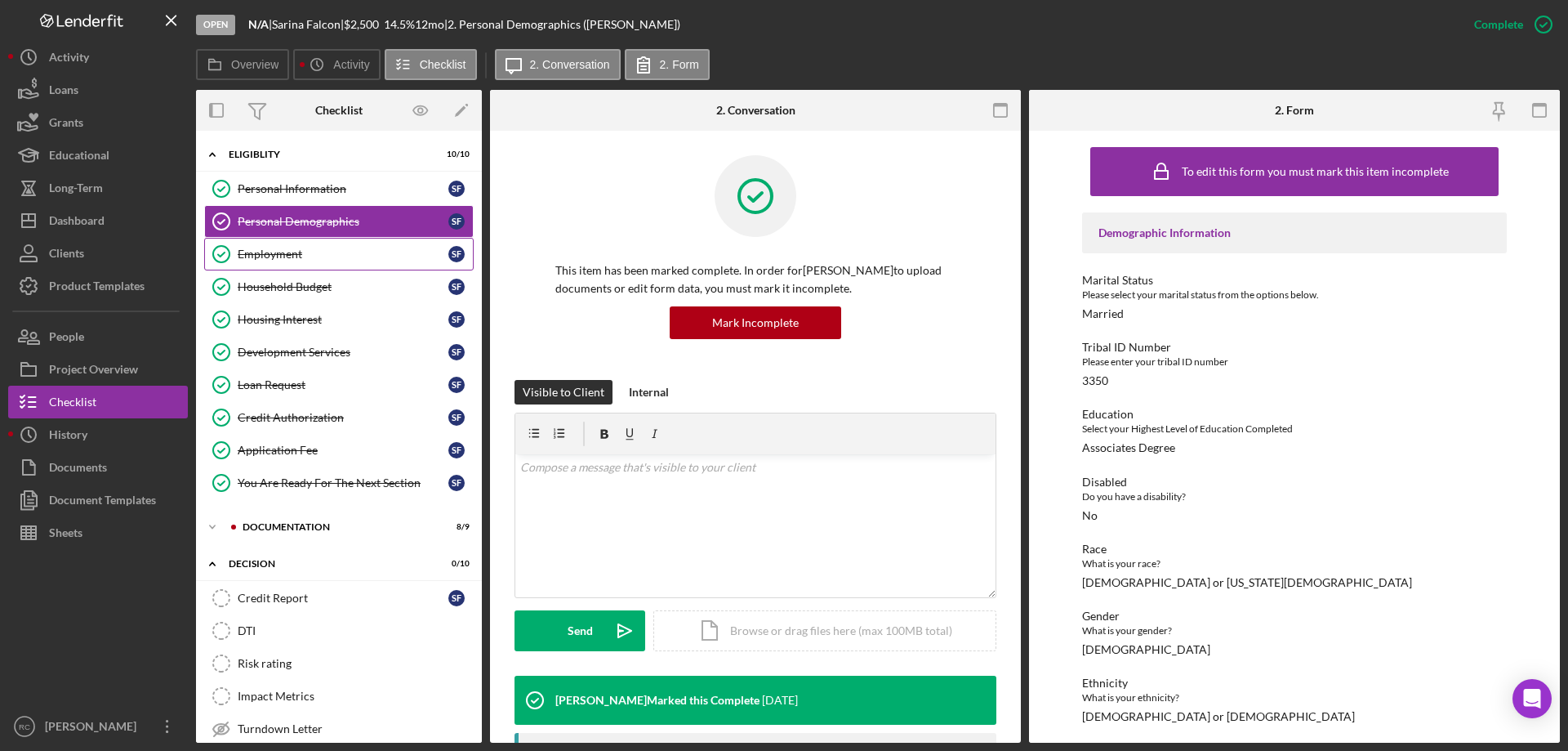
click at [274, 250] on div "Employment" at bounding box center [343, 253] width 211 height 13
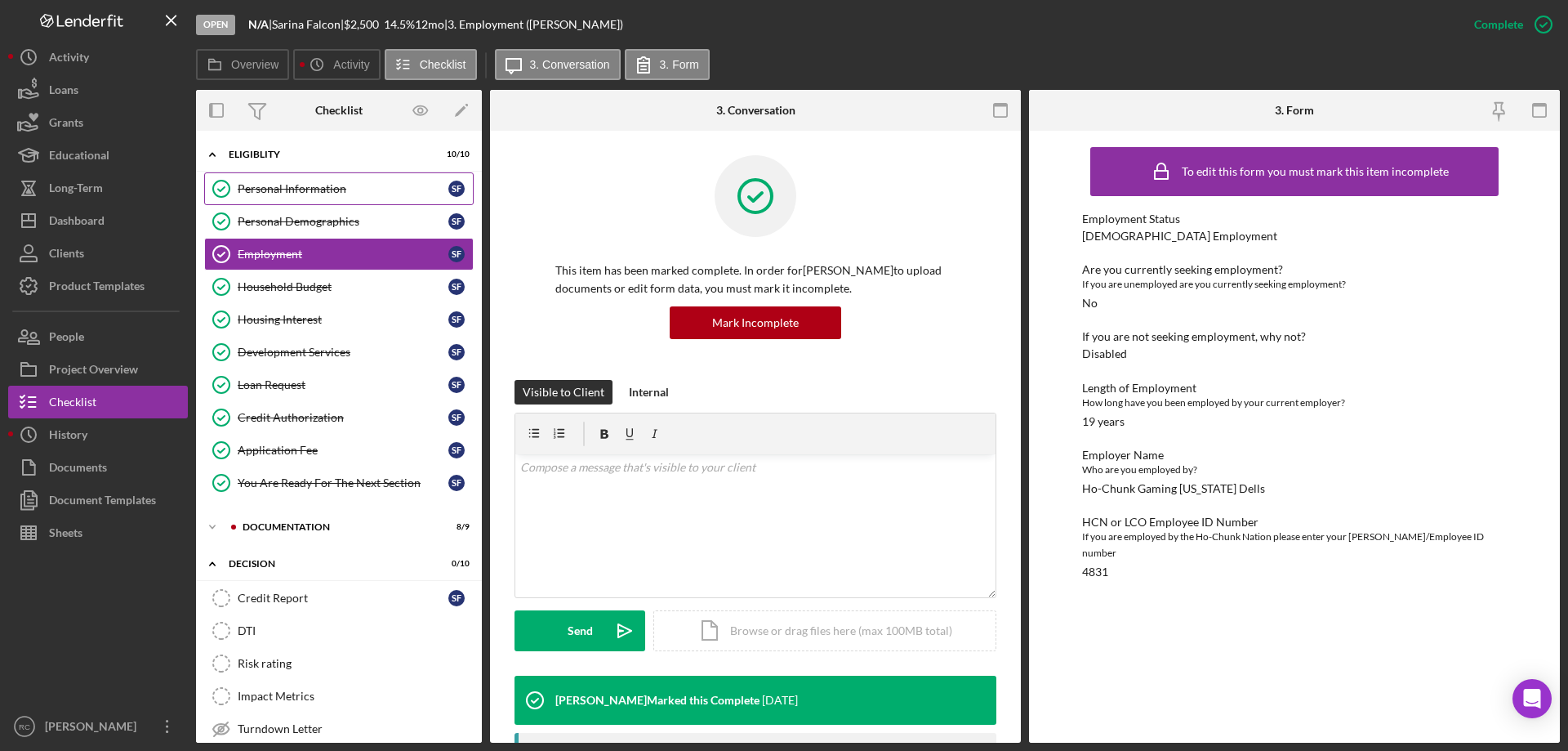
click at [296, 187] on div "Personal Information" at bounding box center [343, 188] width 211 height 13
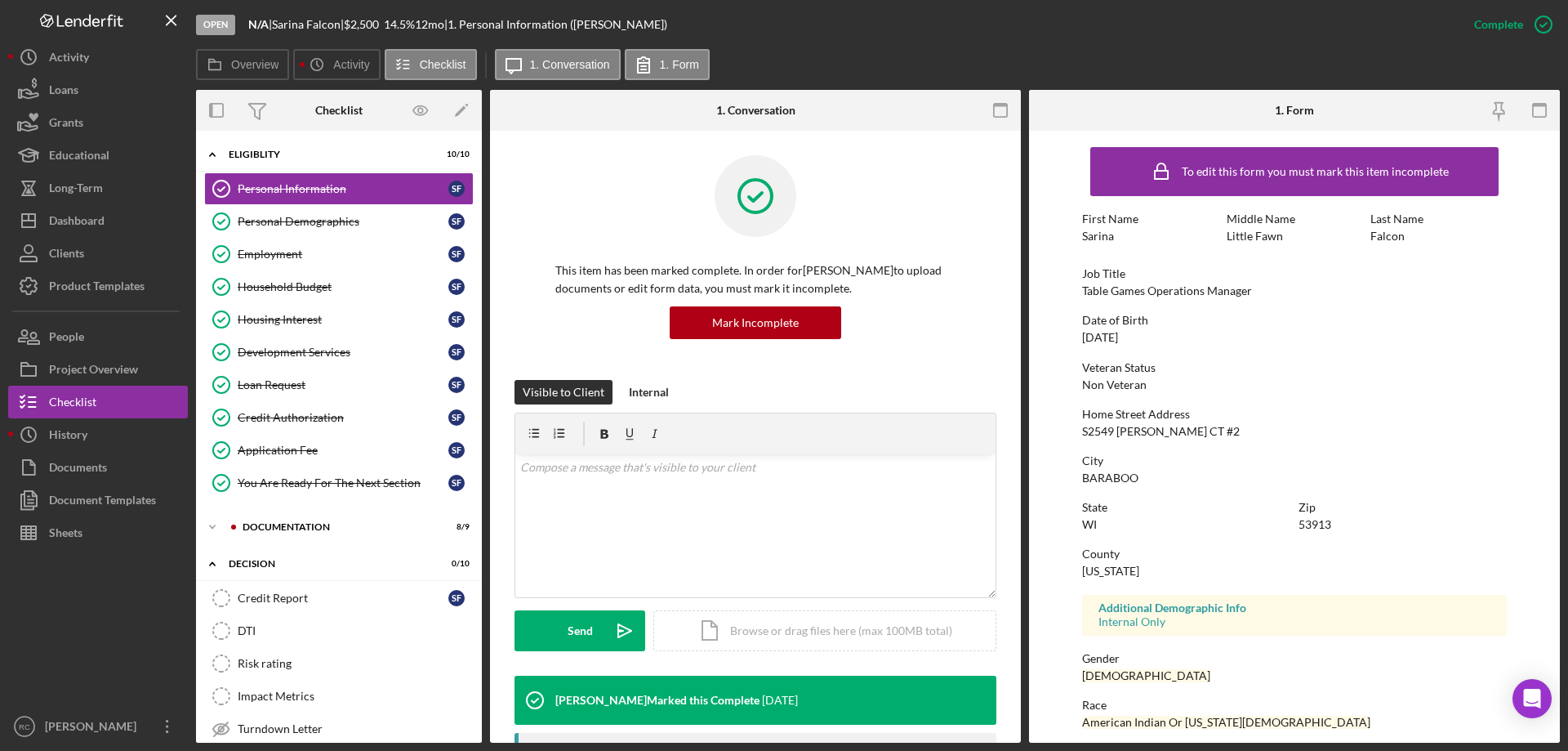
scroll to position [109, 0]
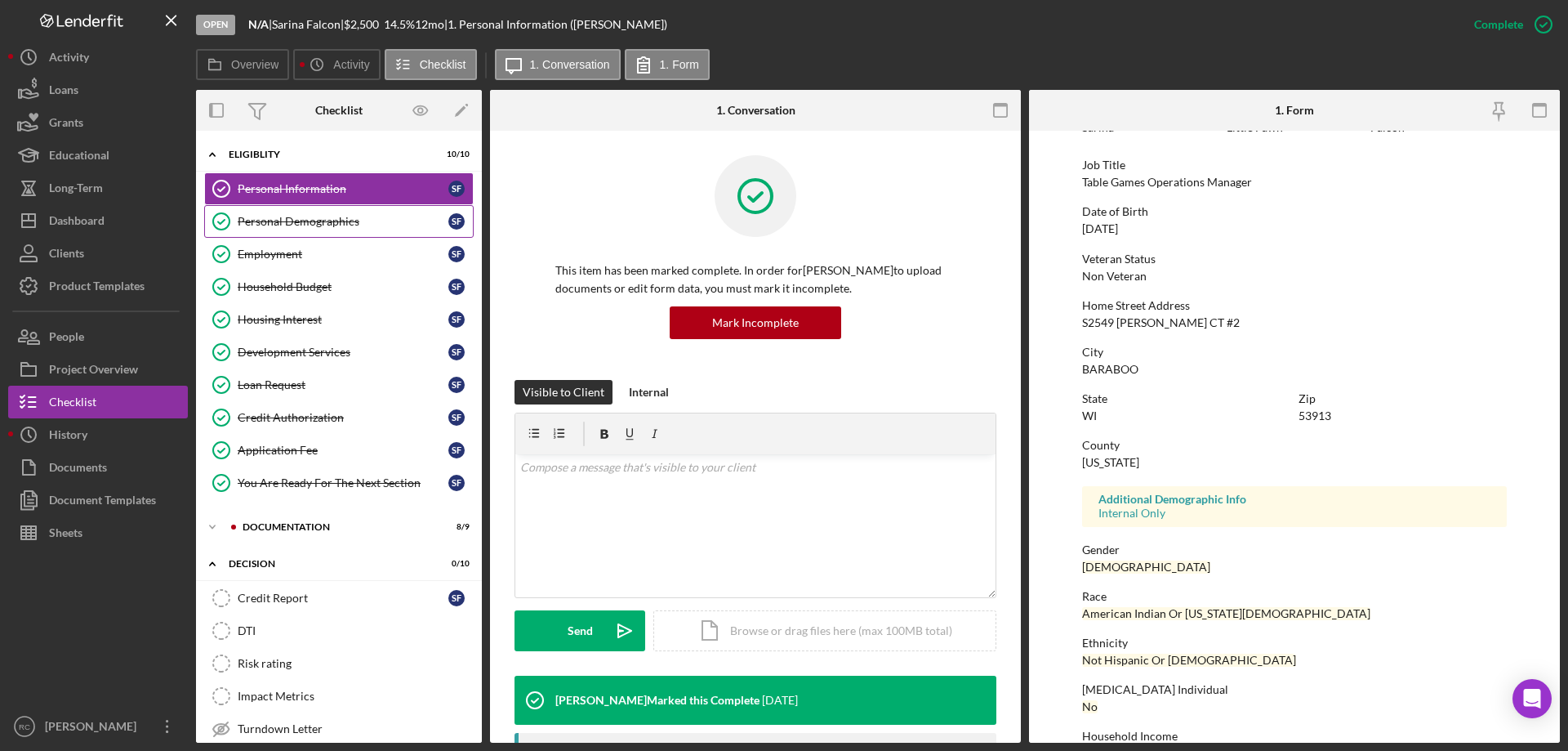
click at [305, 220] on div "Personal Demographics" at bounding box center [343, 221] width 211 height 13
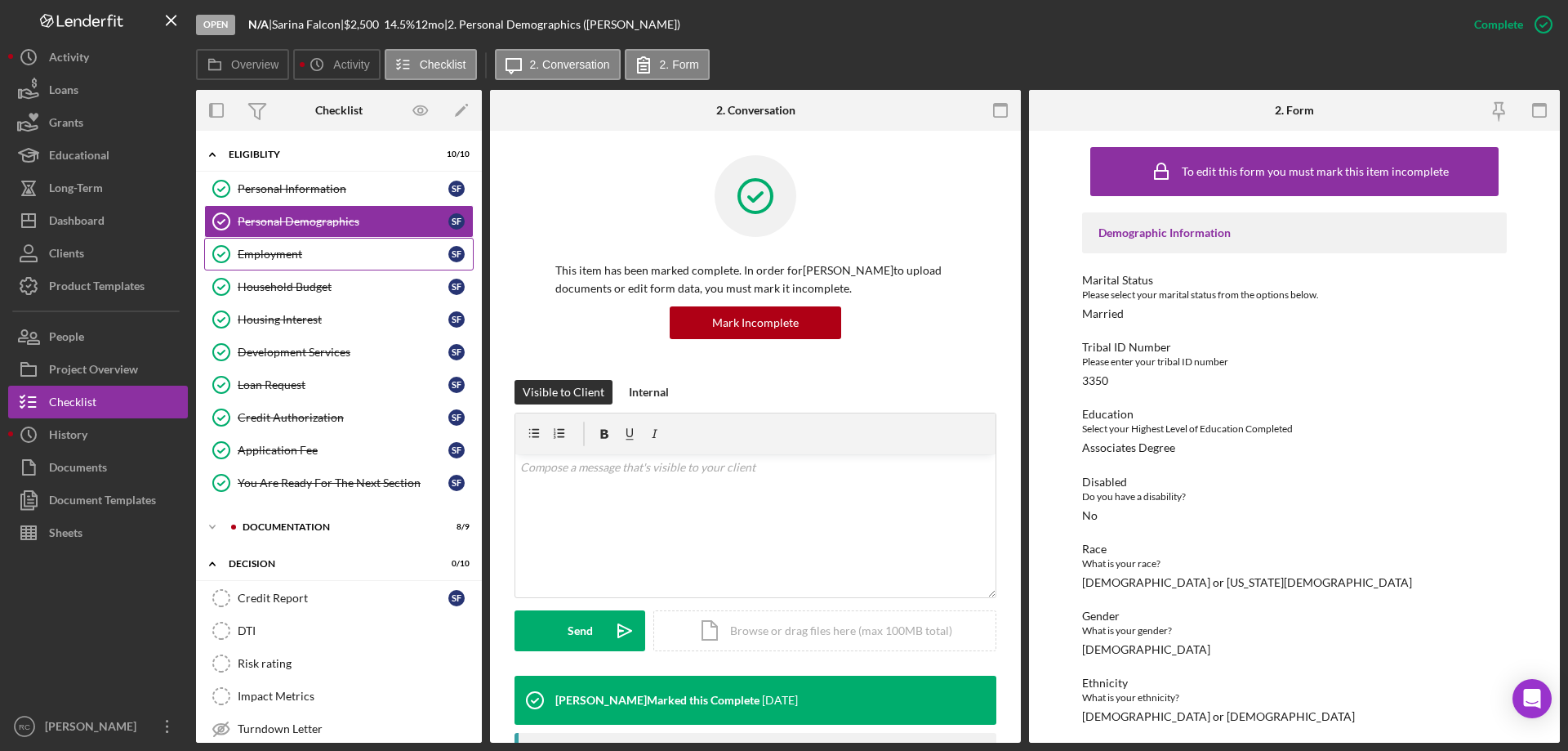
click at [287, 251] on div "Employment" at bounding box center [343, 253] width 211 height 13
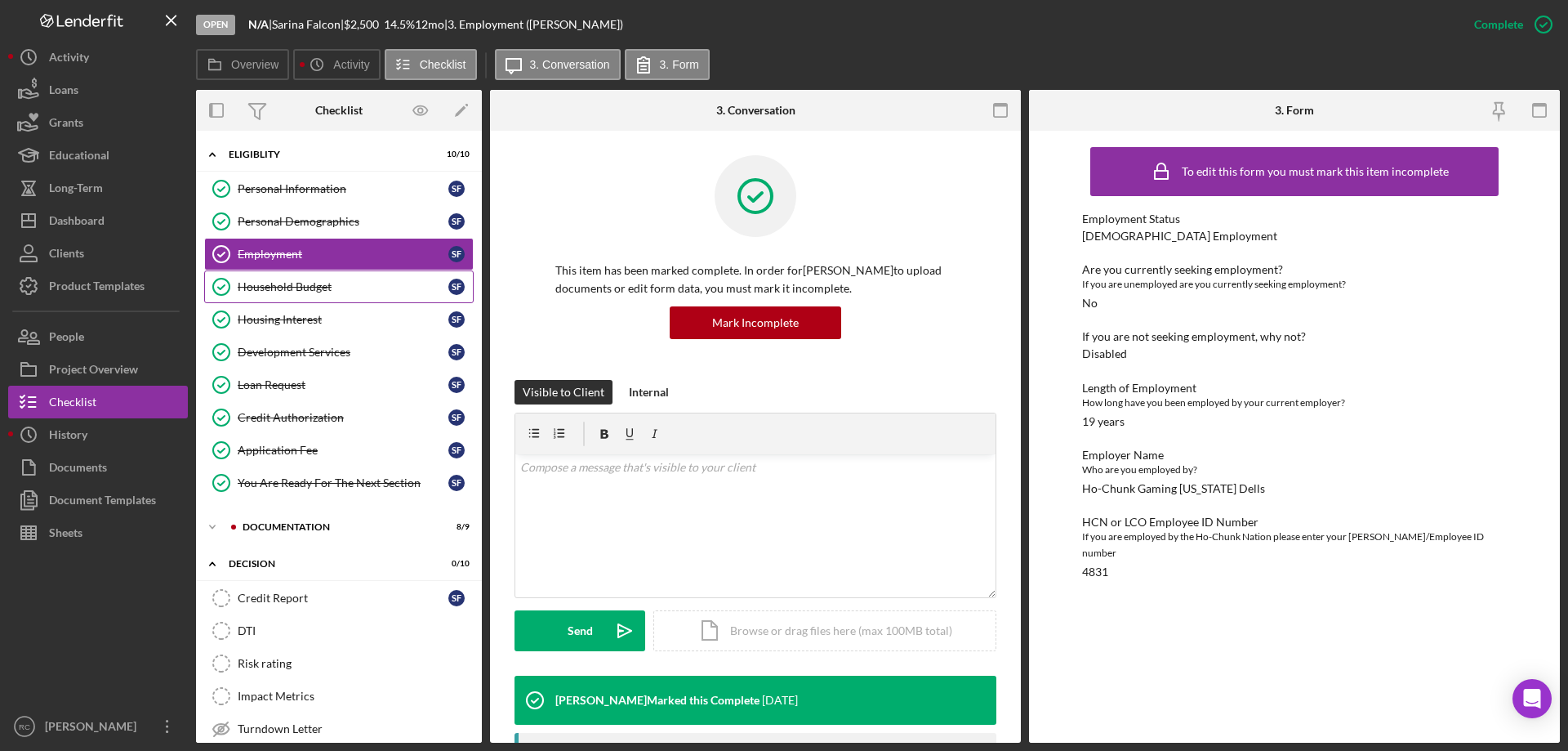
click at [318, 289] on div "Household Budget" at bounding box center [343, 286] width 211 height 13
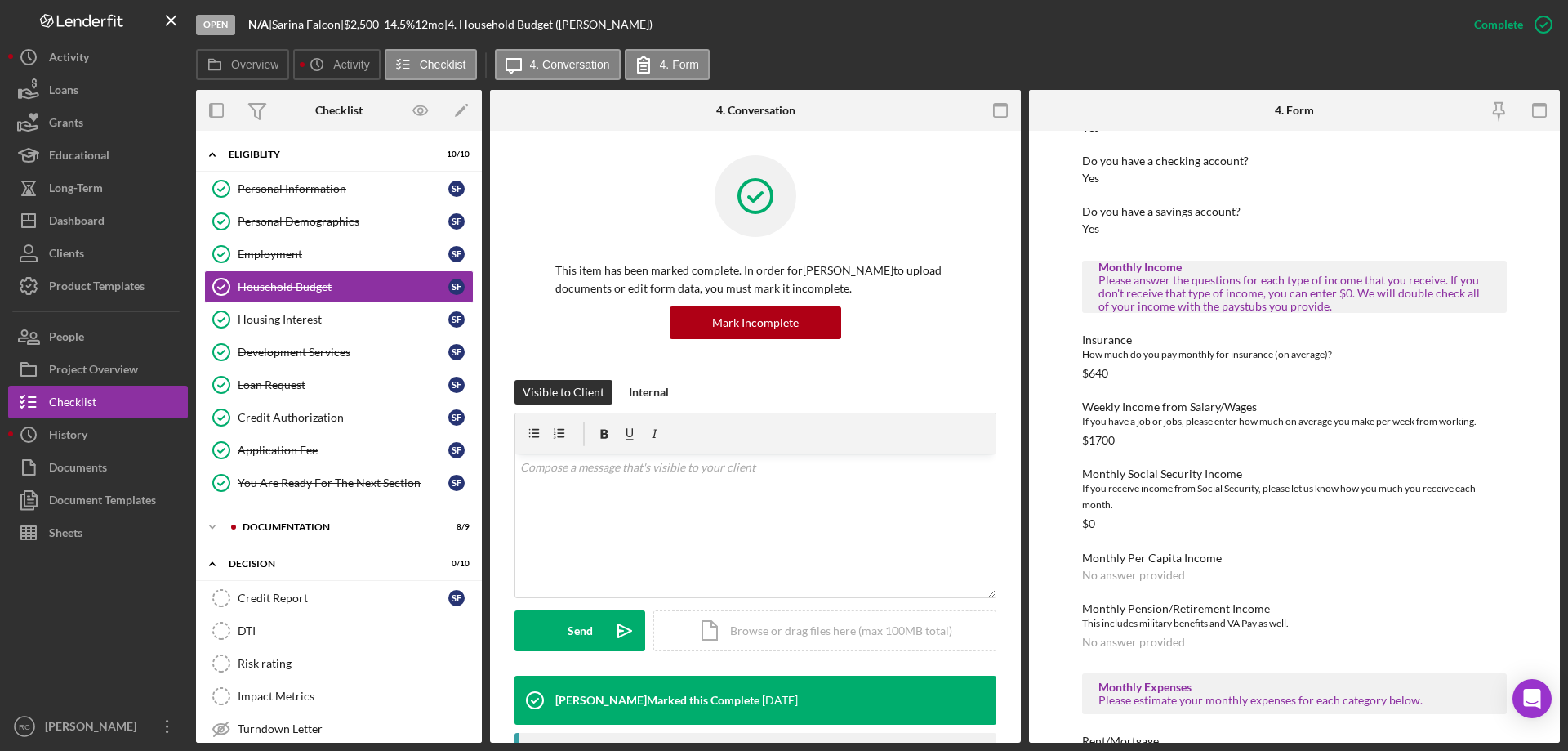
scroll to position [327, 0]
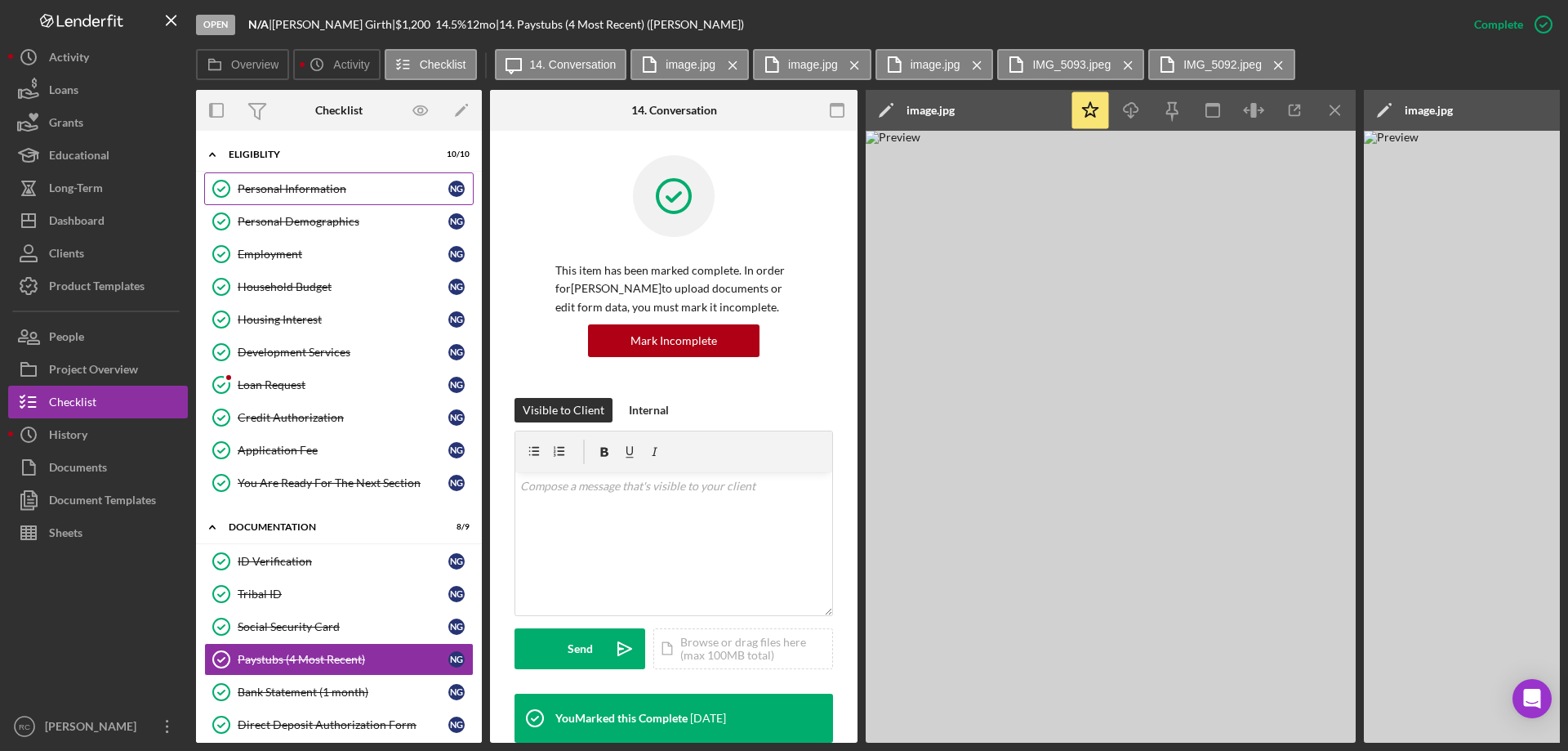
scroll to position [531, 0]
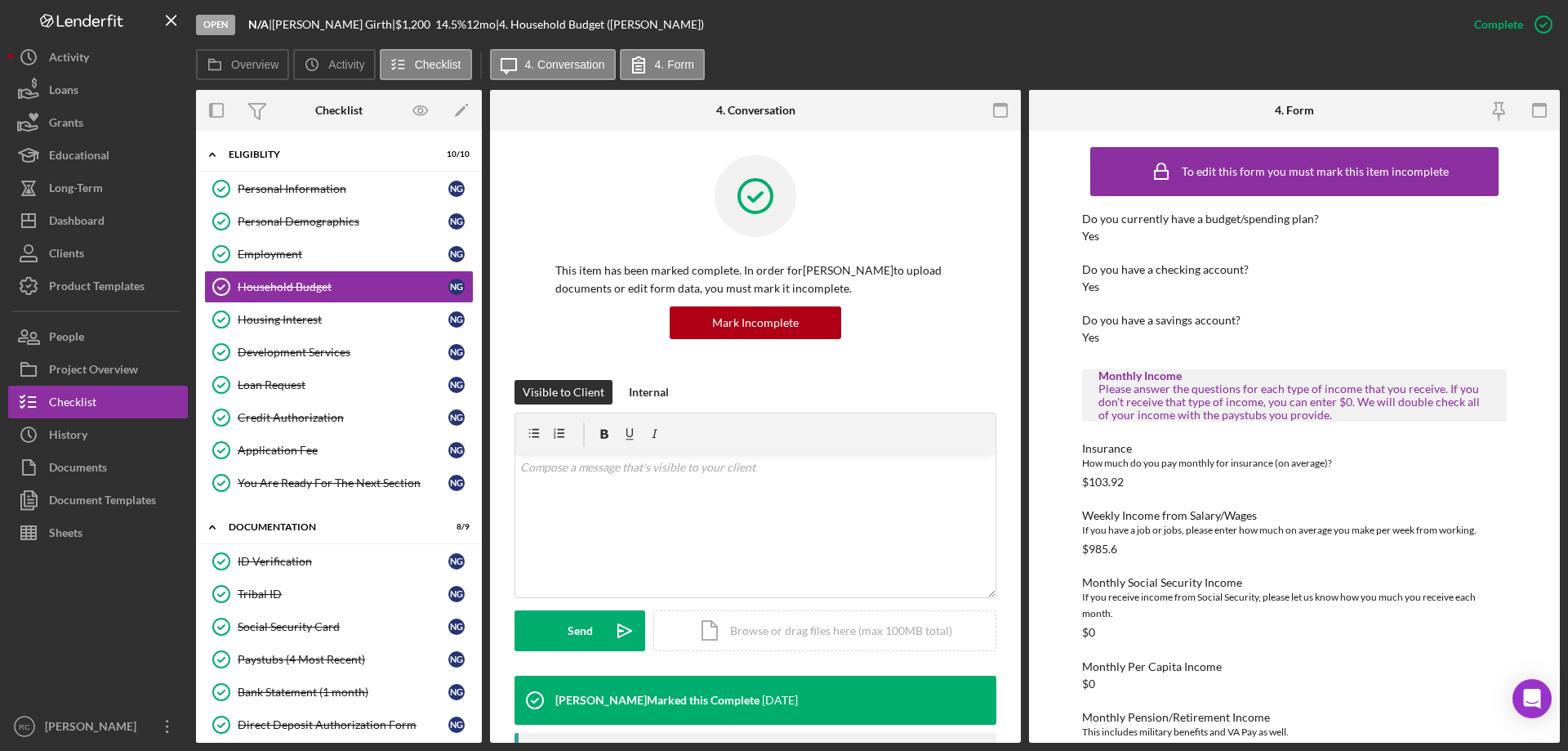
scroll to position [327, 0]
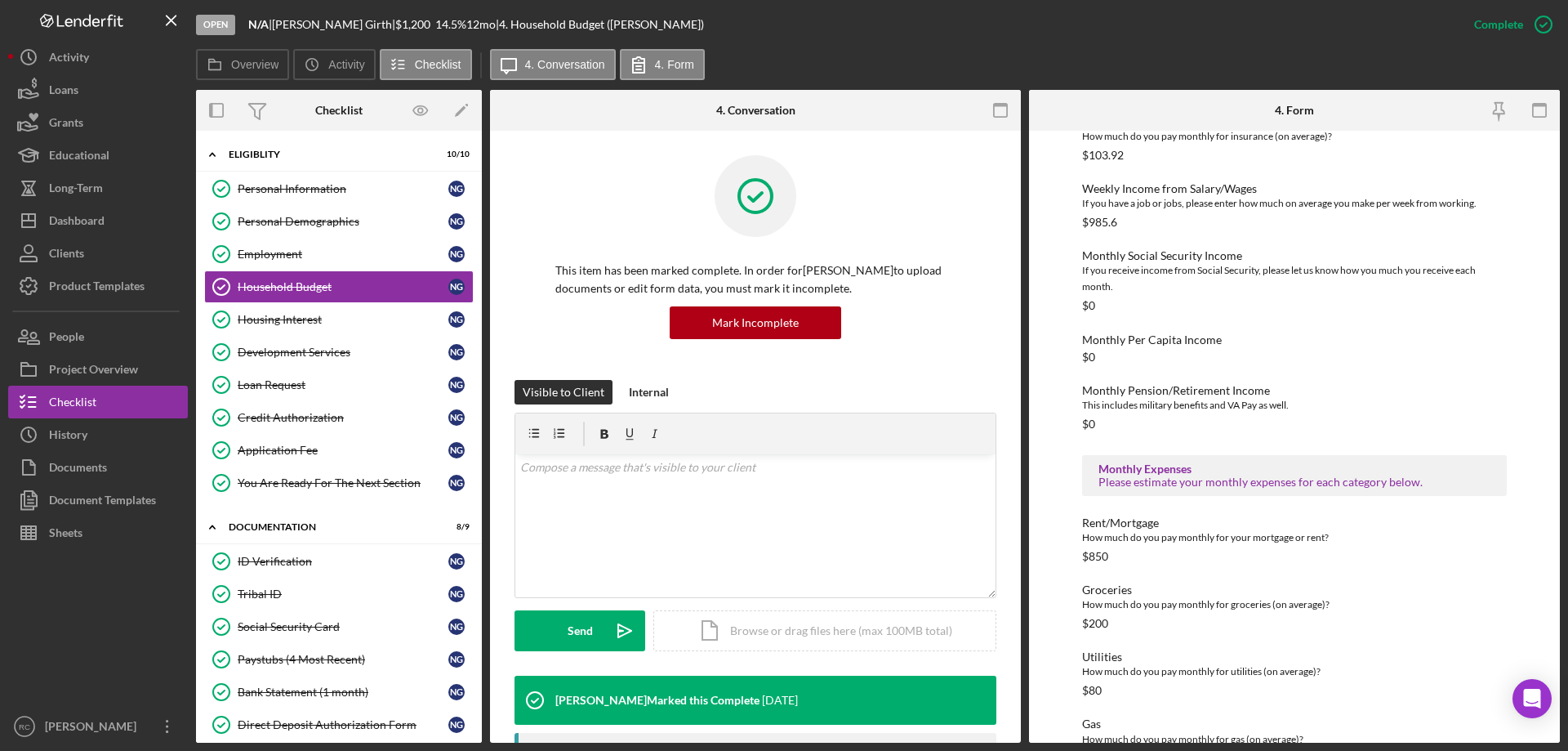
drag, startPoint x: 999, startPoint y: 2, endPoint x: 836, endPoint y: 34, distance: 166.1
click at [836, 34] on div "Open N/A | [PERSON_NAME] | $1,200 $1,200 14.5 % 12 mo | 4. Household Budget ([P…" at bounding box center [826, 24] width 1262 height 49
